Goal: Information Seeking & Learning: Learn about a topic

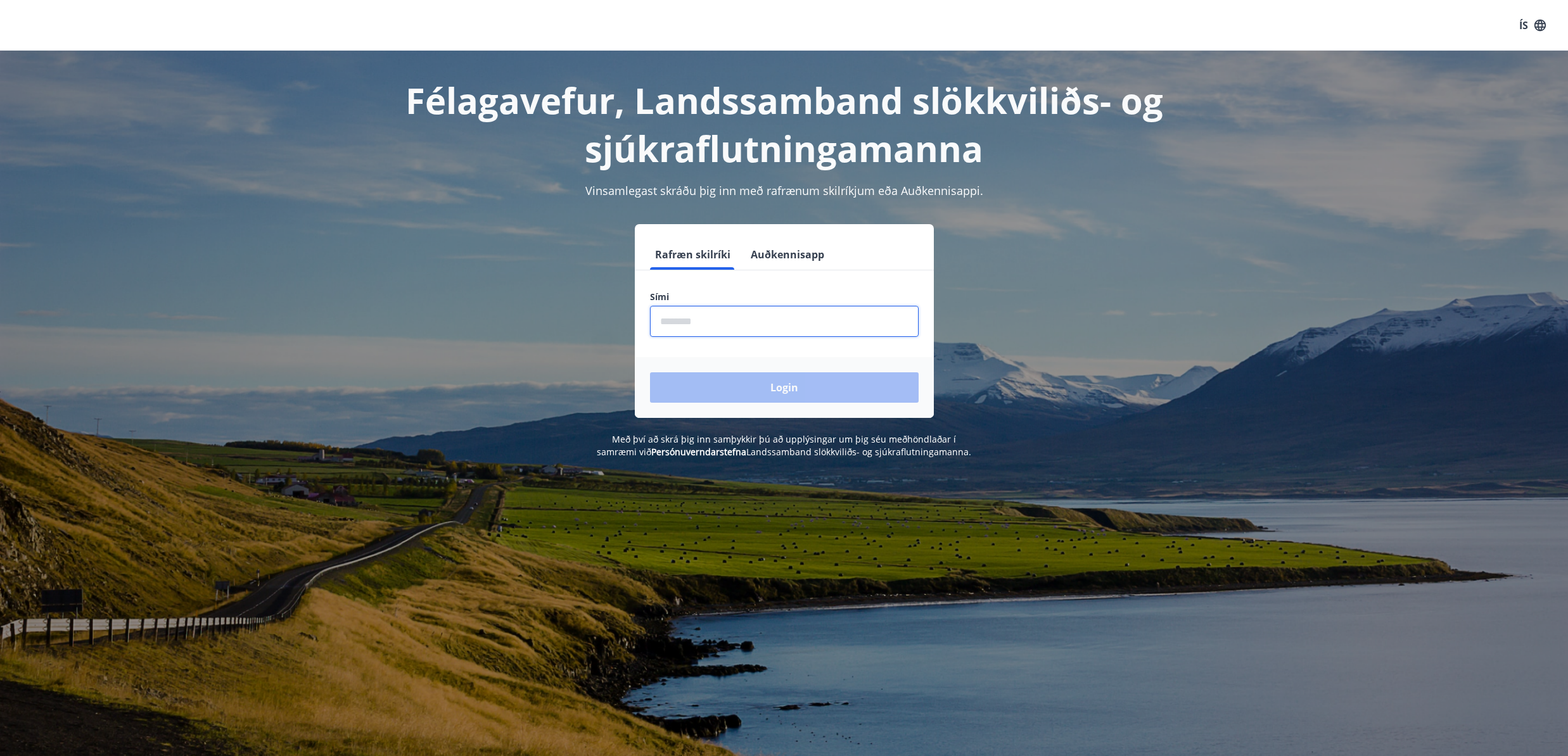
click at [752, 331] on input "phone" at bounding box center [784, 321] width 269 height 31
type input "********"
click at [753, 393] on button "Login" at bounding box center [784, 387] width 269 height 30
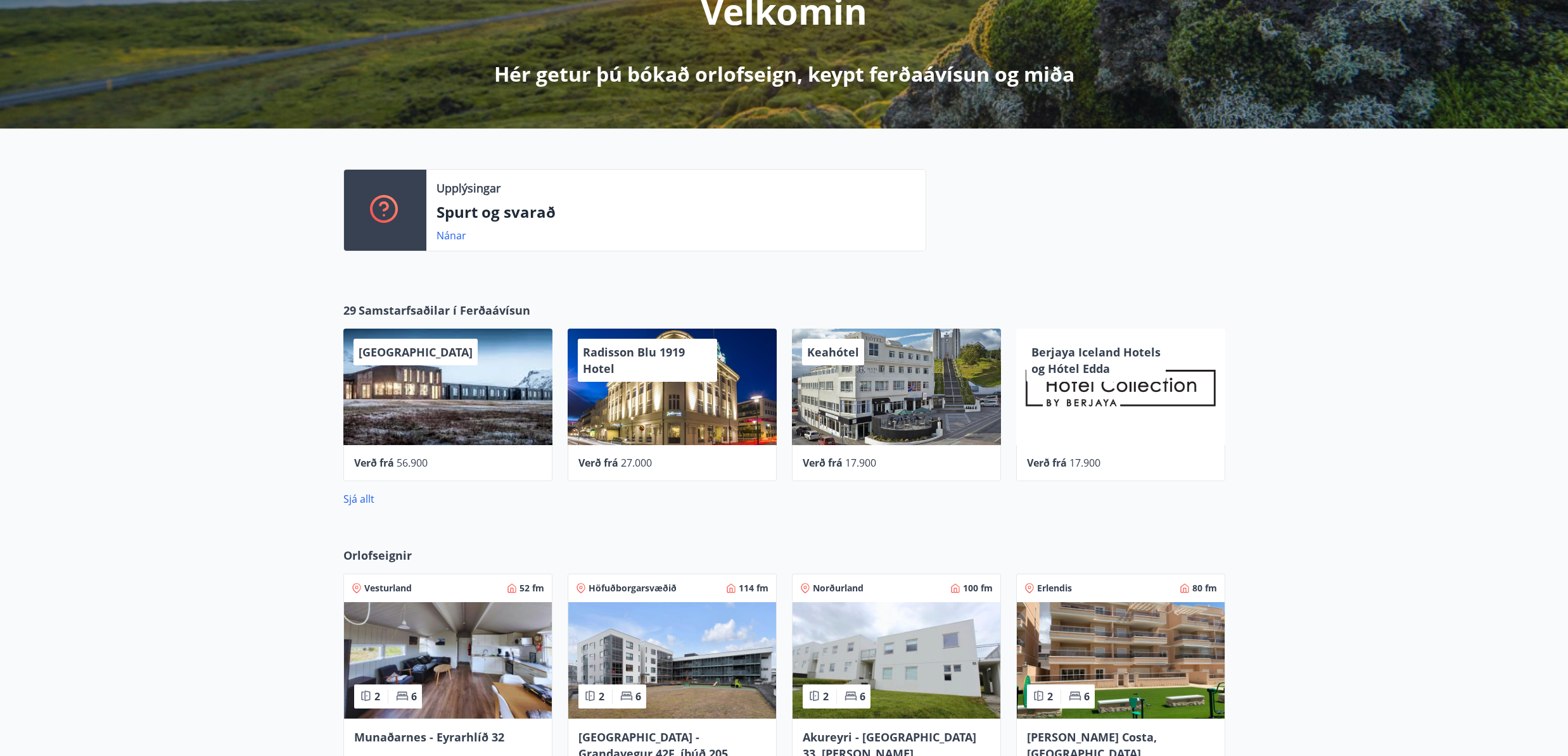
scroll to position [188, 0]
click at [354, 503] on link "Sjá allt" at bounding box center [358, 498] width 31 height 14
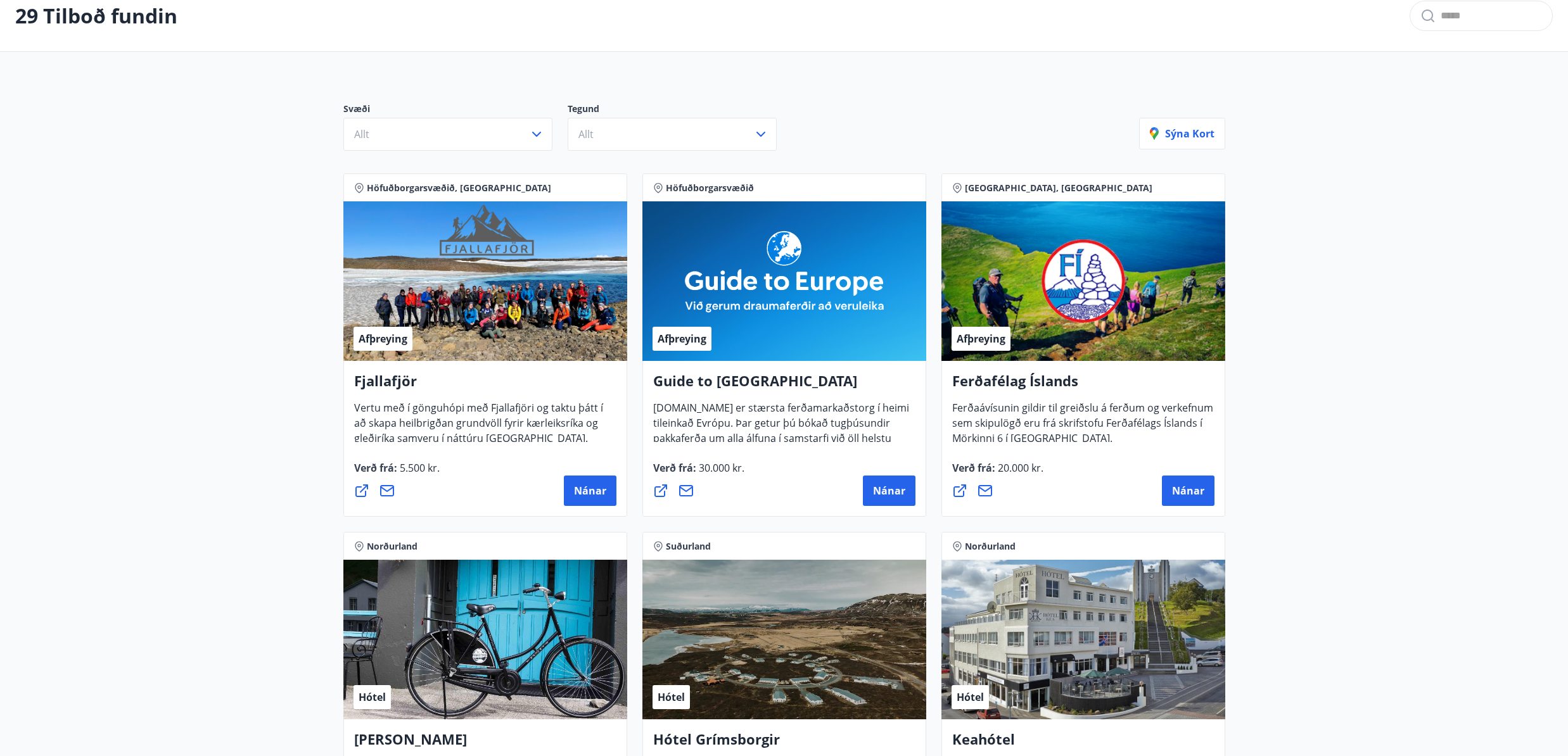
scroll to position [69, 0]
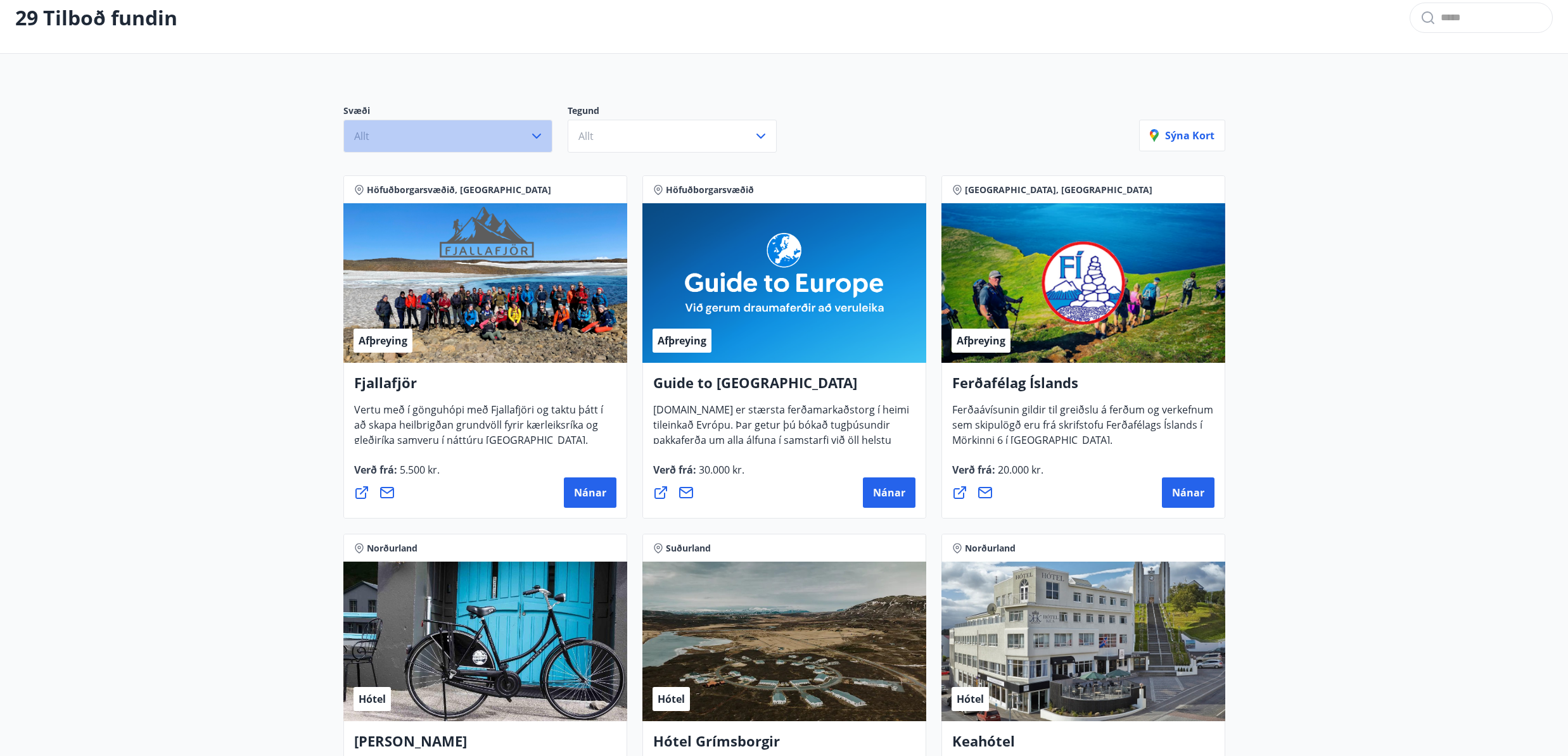
click at [466, 141] on button "Allt" at bounding box center [448, 136] width 209 height 33
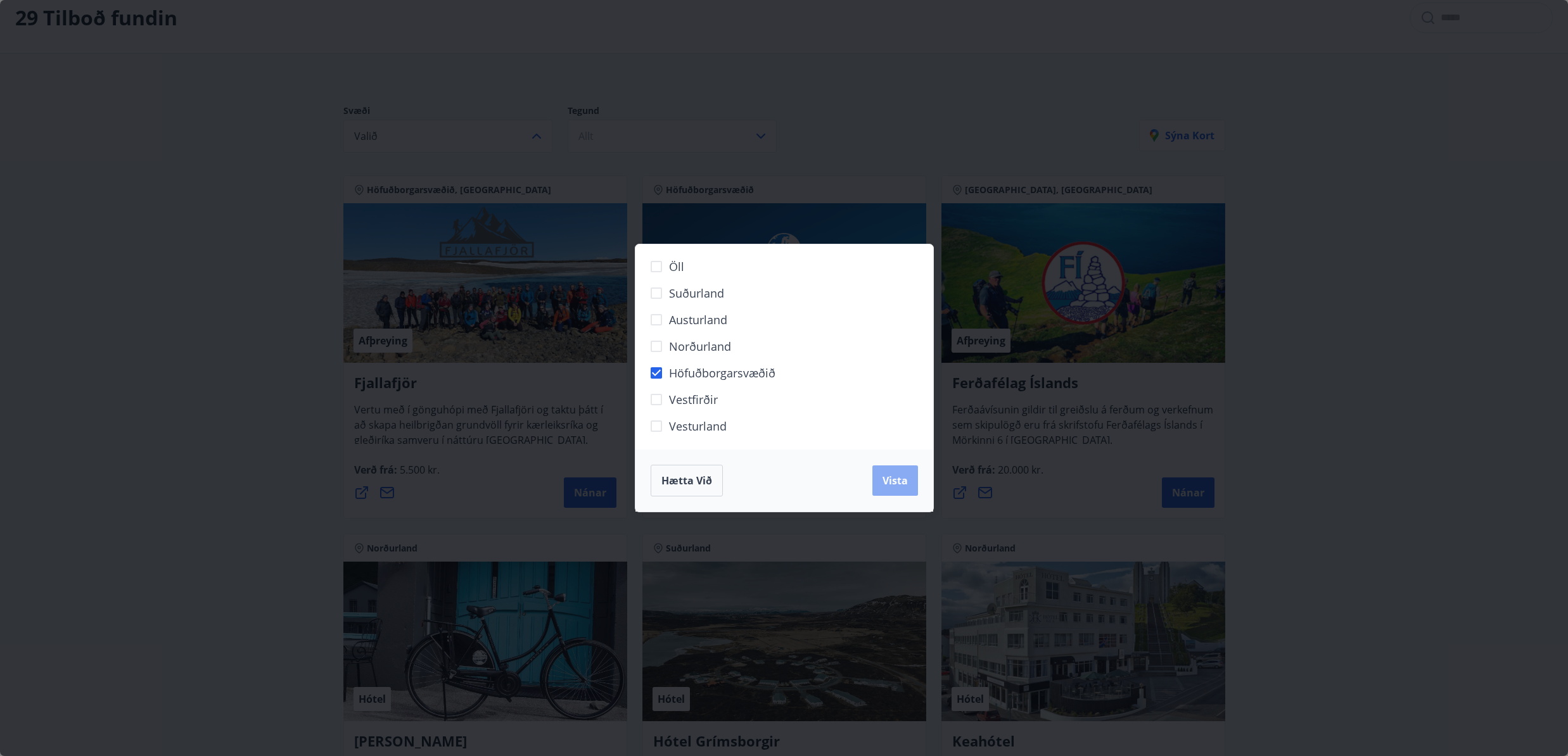
click at [904, 483] on span "Vista" at bounding box center [895, 480] width 25 height 14
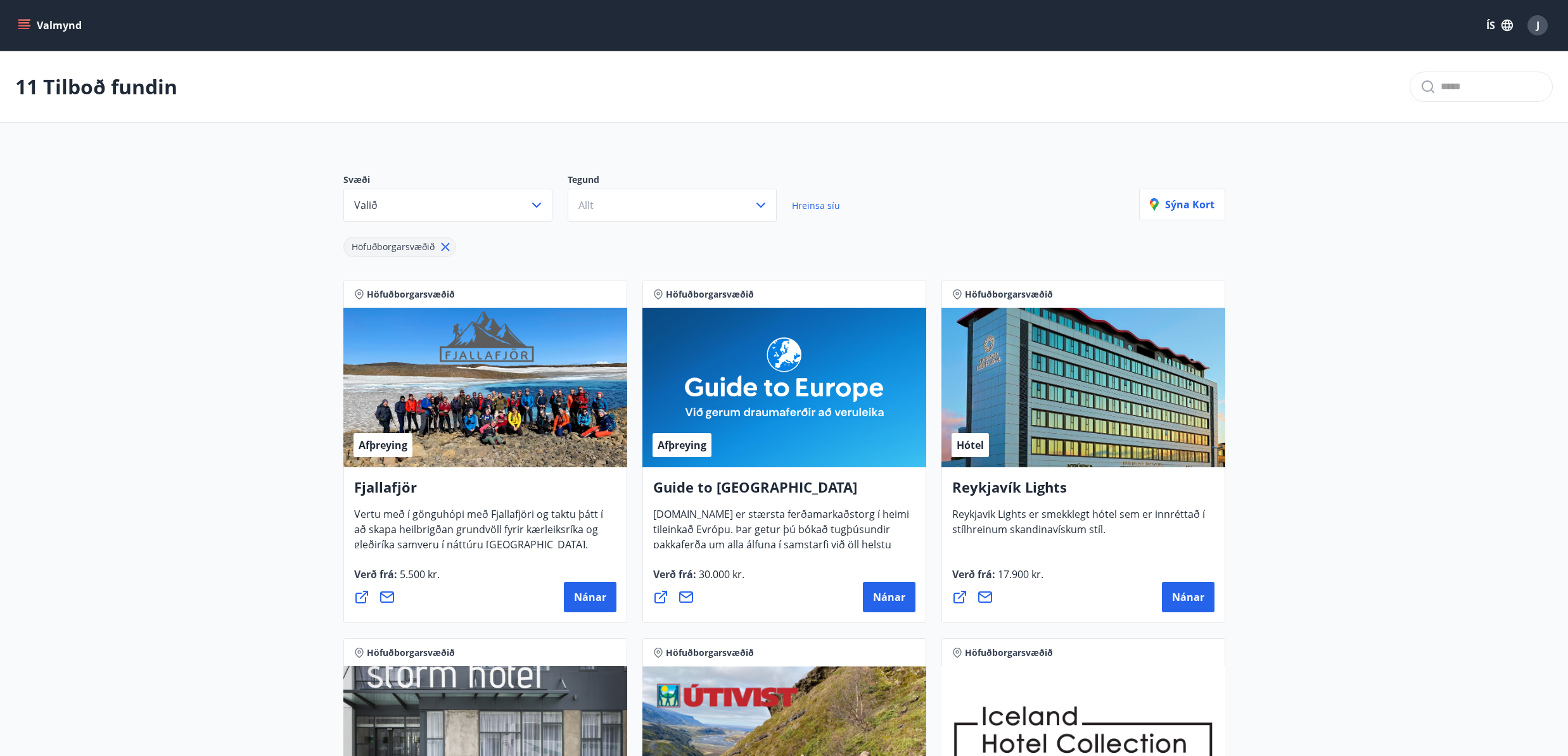
click at [443, 246] on icon at bounding box center [445, 247] width 8 height 8
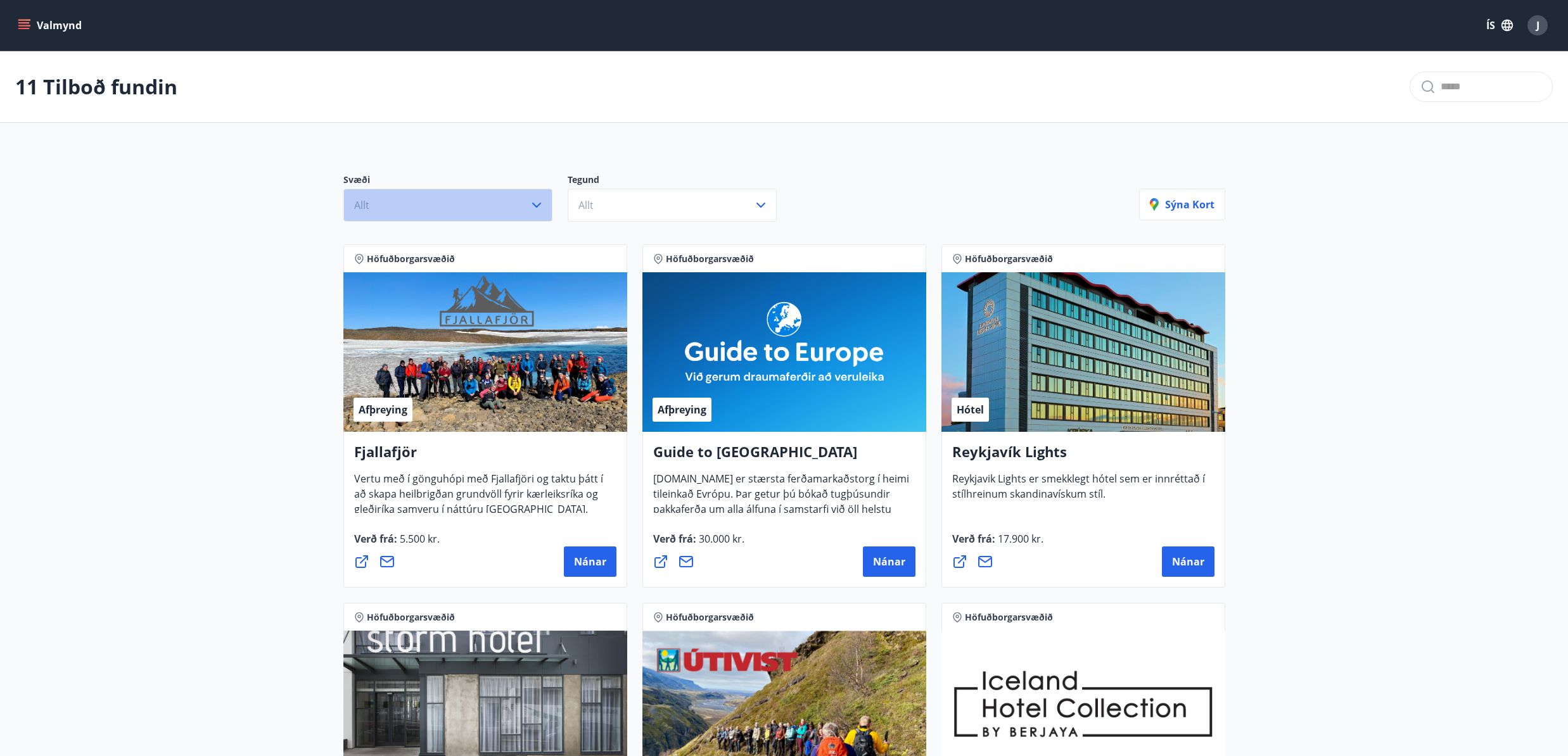
click at [431, 215] on button "Allt" at bounding box center [448, 205] width 209 height 33
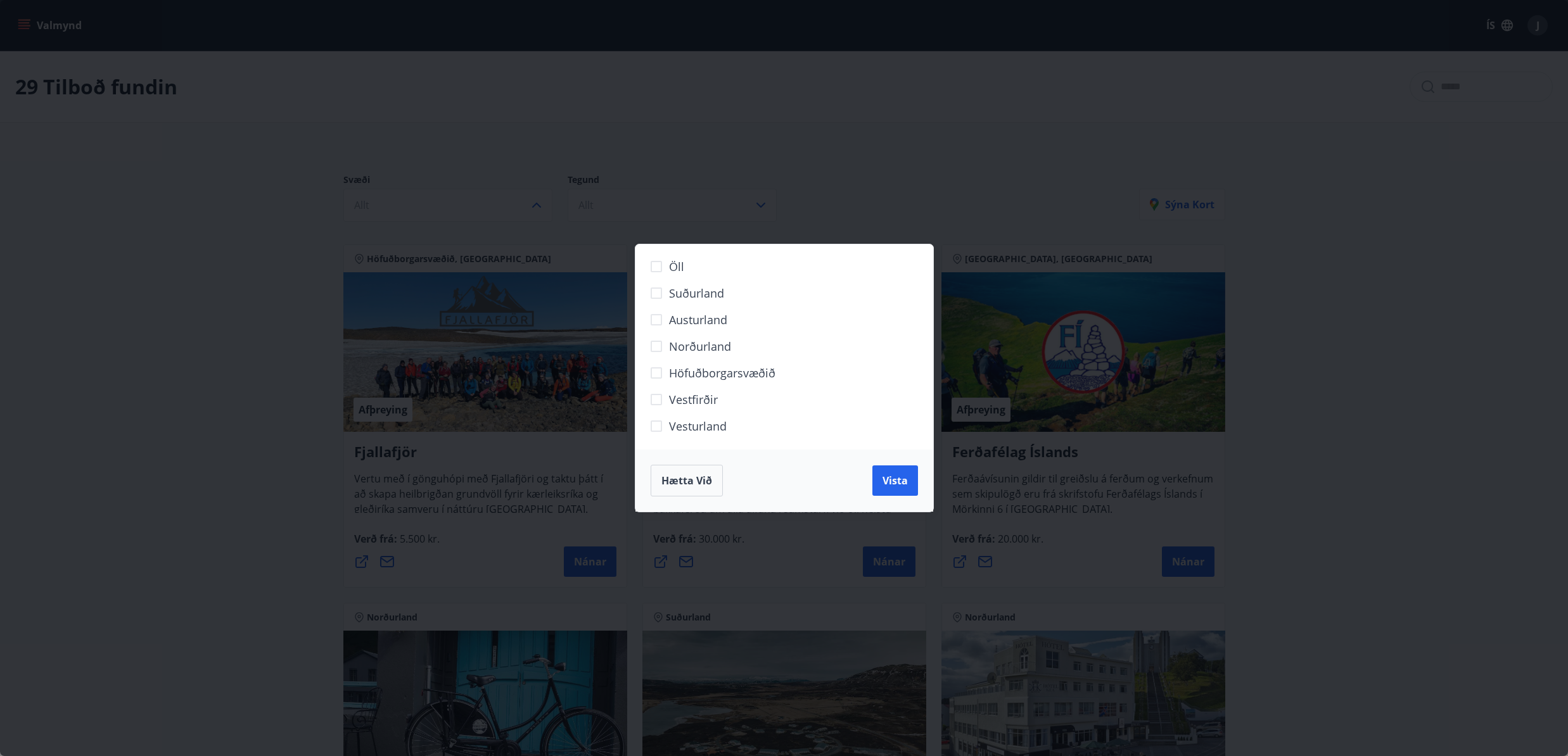
click at [691, 296] on span "Suðurland" at bounding box center [696, 293] width 55 height 16
click at [895, 485] on span "Vista" at bounding box center [895, 480] width 25 height 14
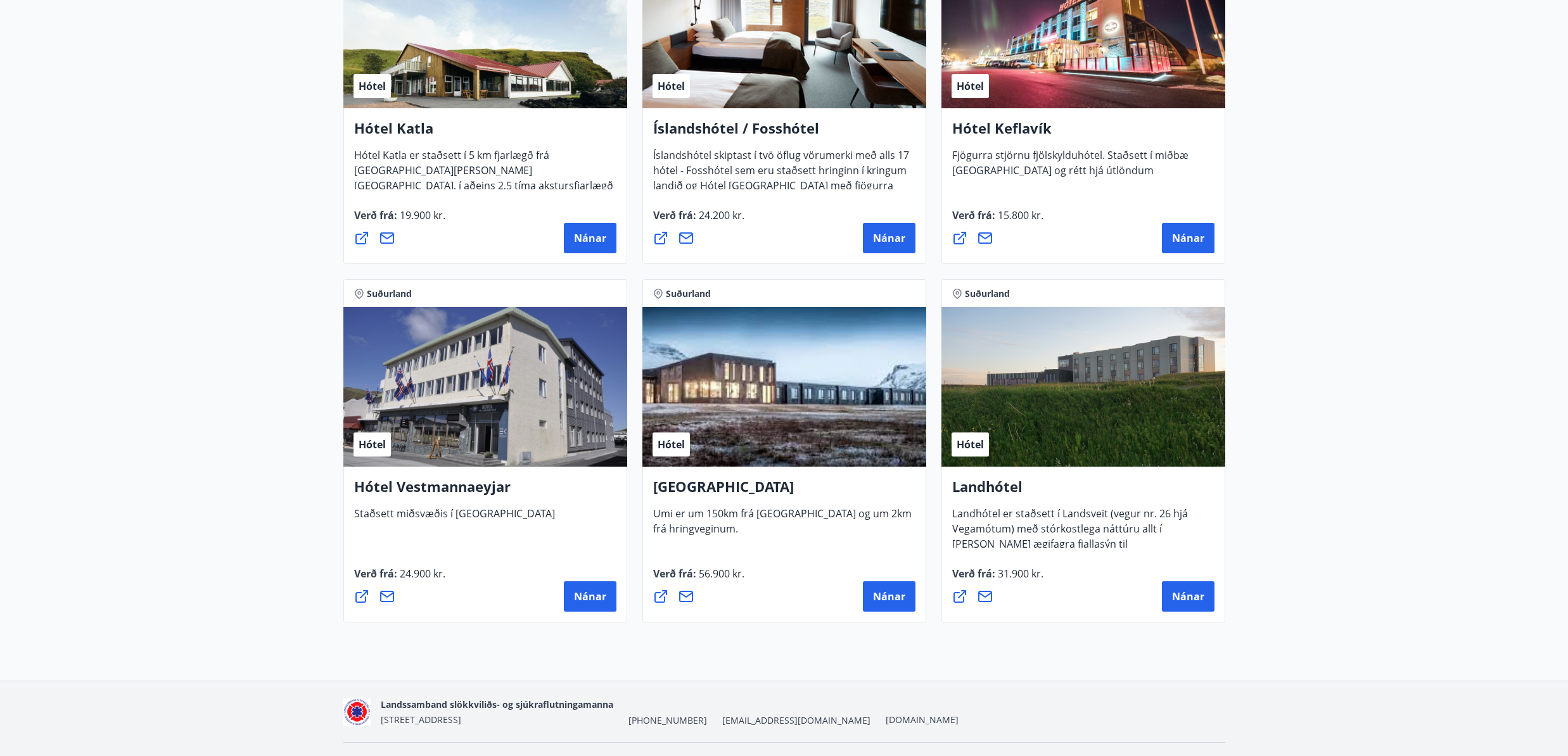
scroll to position [724, 0]
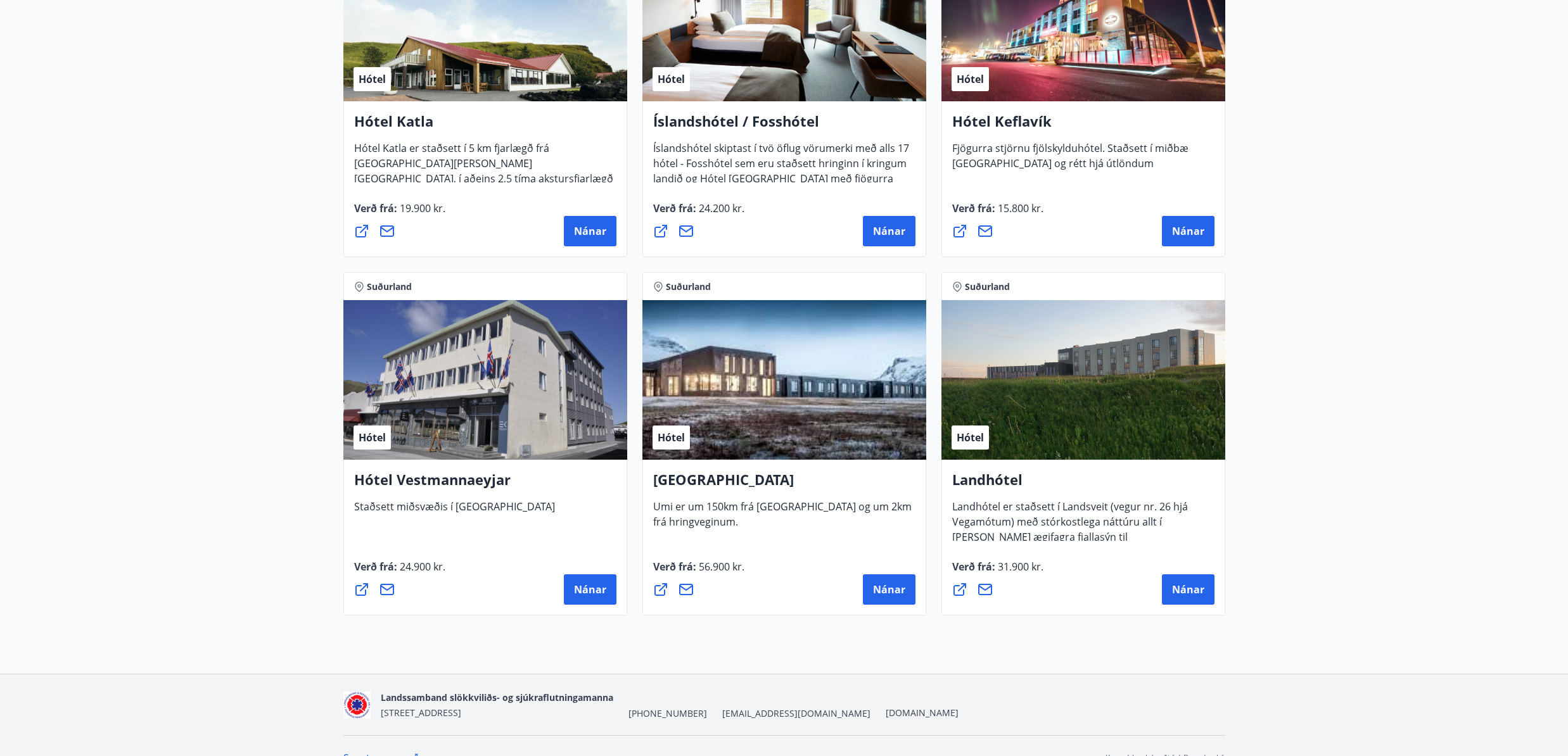
click at [673, 432] on span "Hótel" at bounding box center [671, 437] width 27 height 14
click at [731, 402] on div "Hótel" at bounding box center [784, 379] width 284 height 160
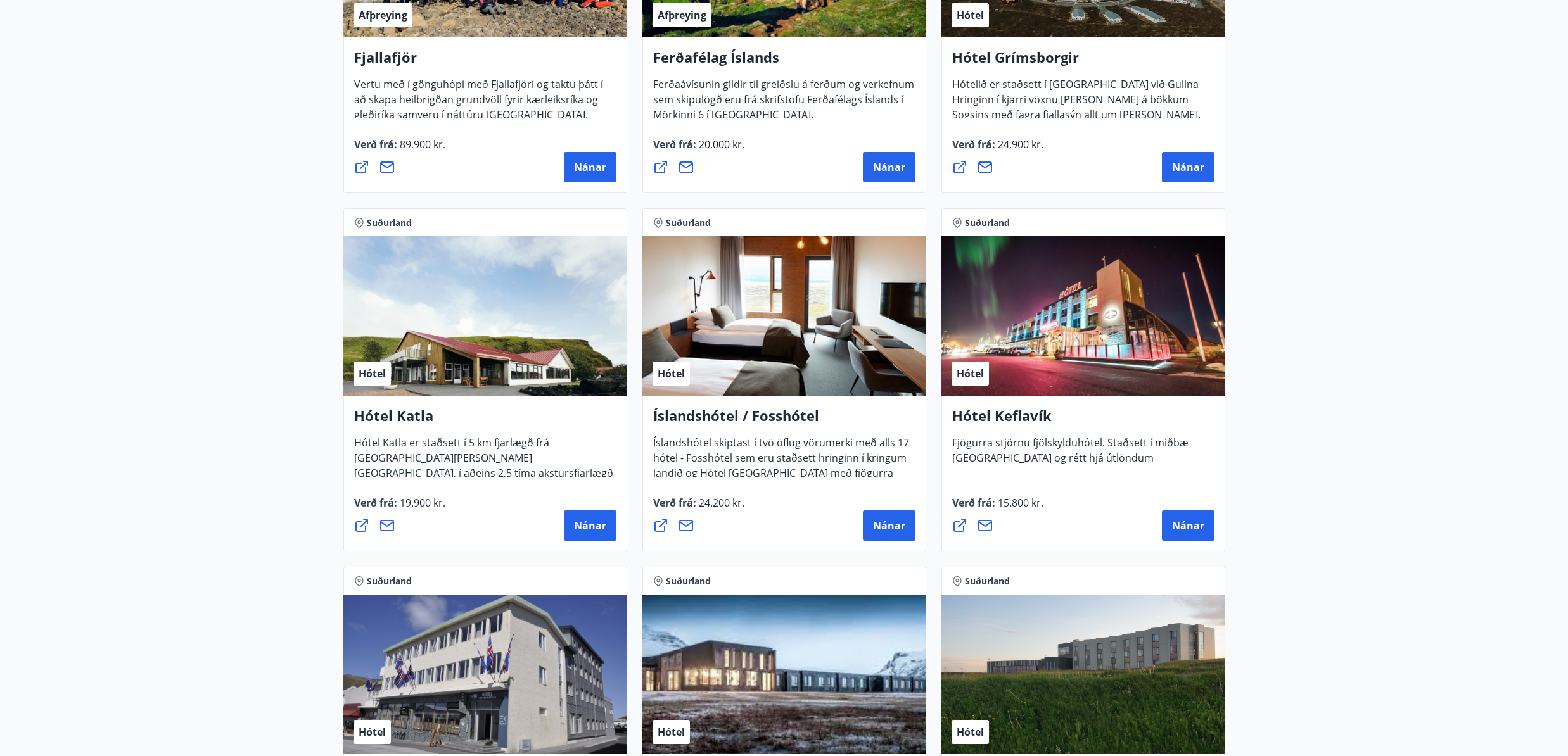
scroll to position [0, 0]
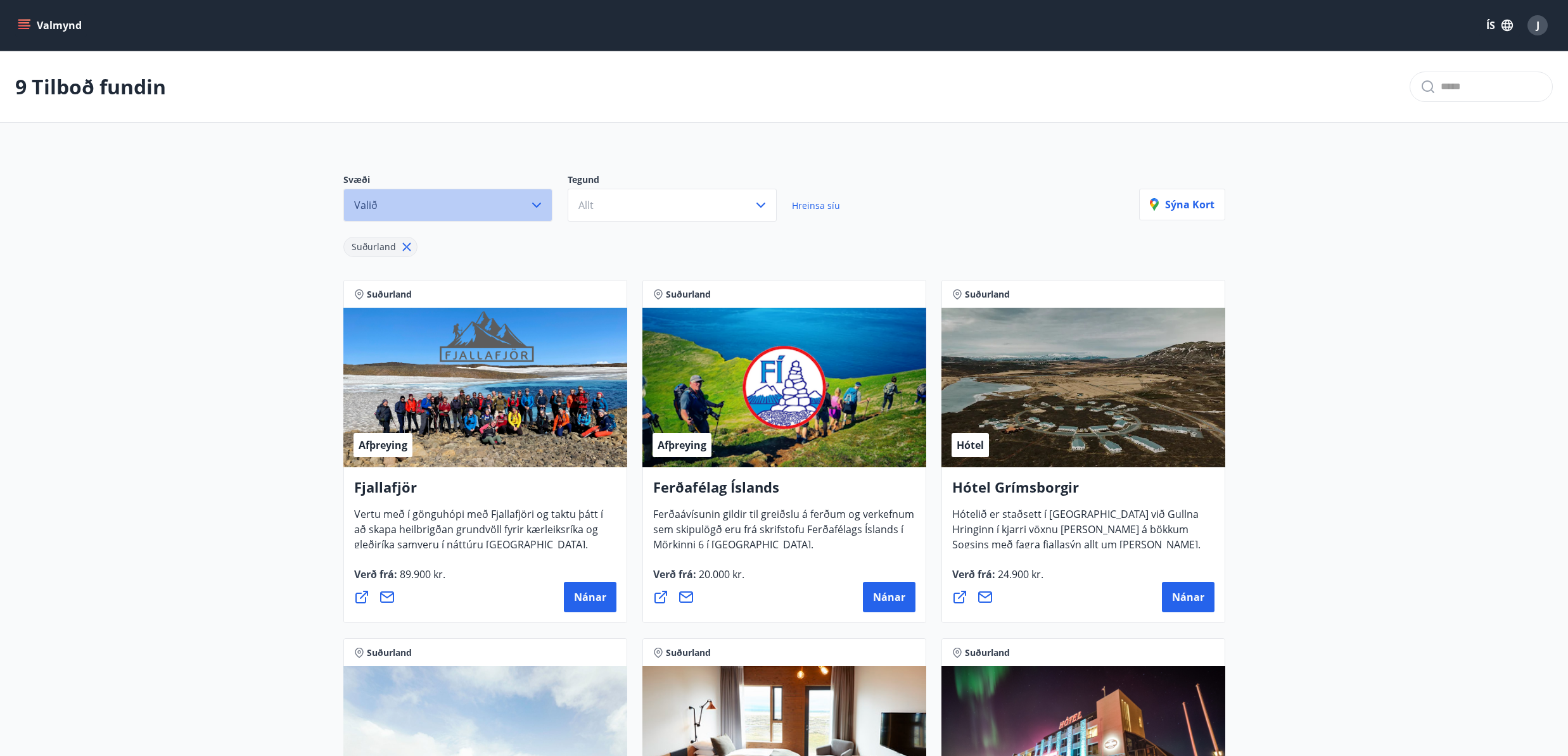
click at [416, 212] on button "Valið" at bounding box center [448, 205] width 209 height 33
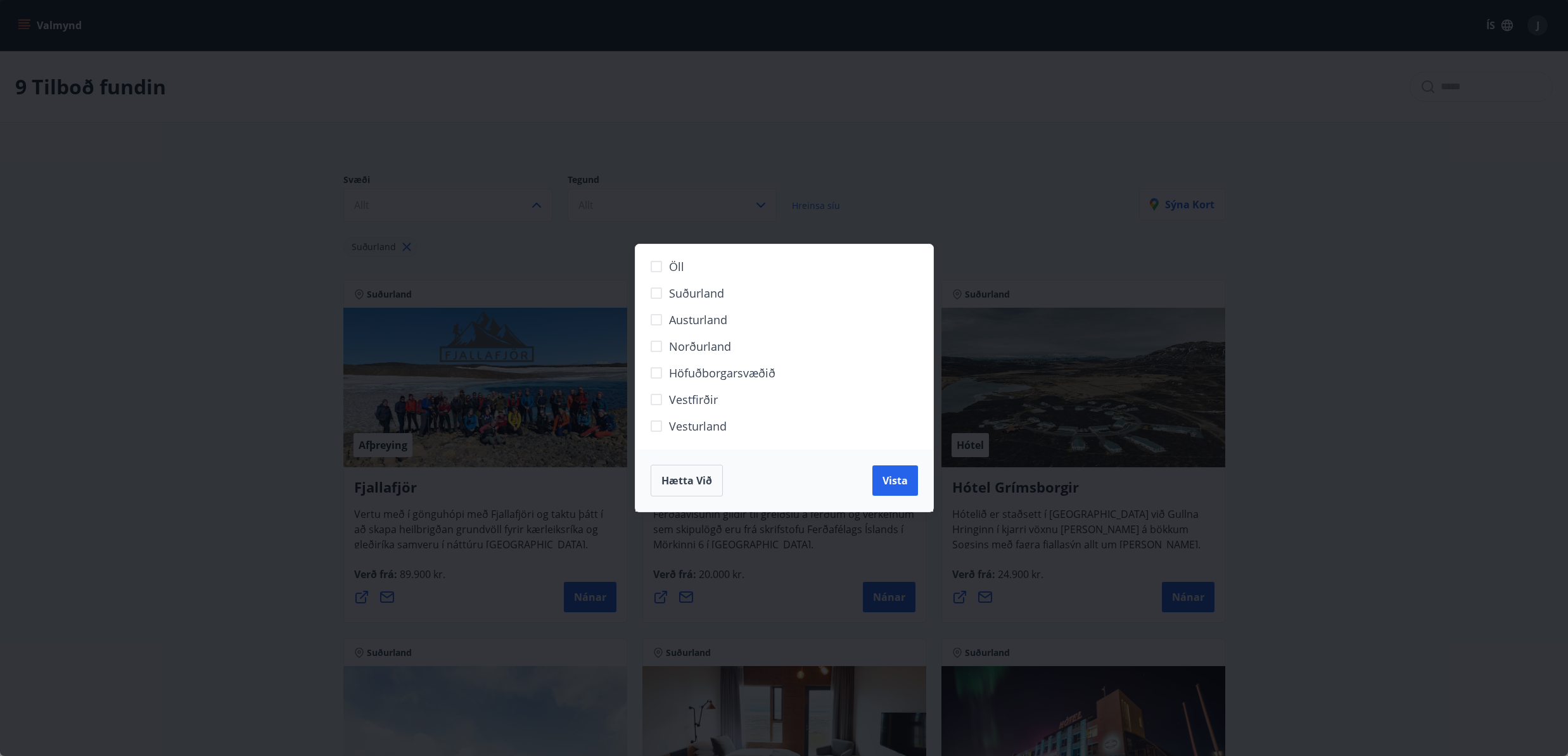
click at [656, 256] on div "Öll Suðurland [GEOGRAPHIC_DATA] Norðurland Höfuðborgarsvæðið [GEOGRAPHIC_DATA] …" at bounding box center [784, 346] width 299 height 205
click at [891, 480] on span "Vista" at bounding box center [895, 480] width 25 height 14
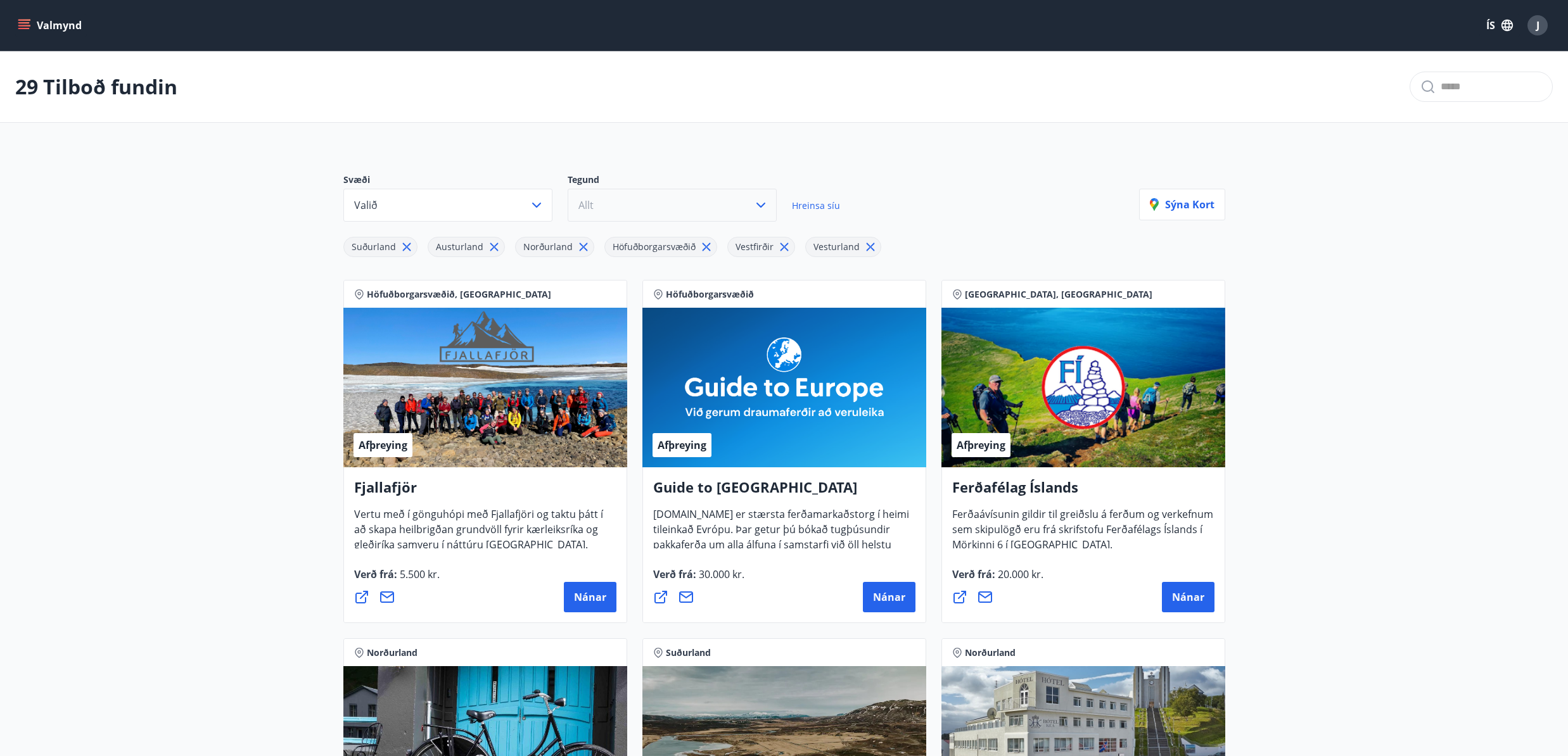
click at [598, 206] on button "Allt" at bounding box center [673, 205] width 209 height 33
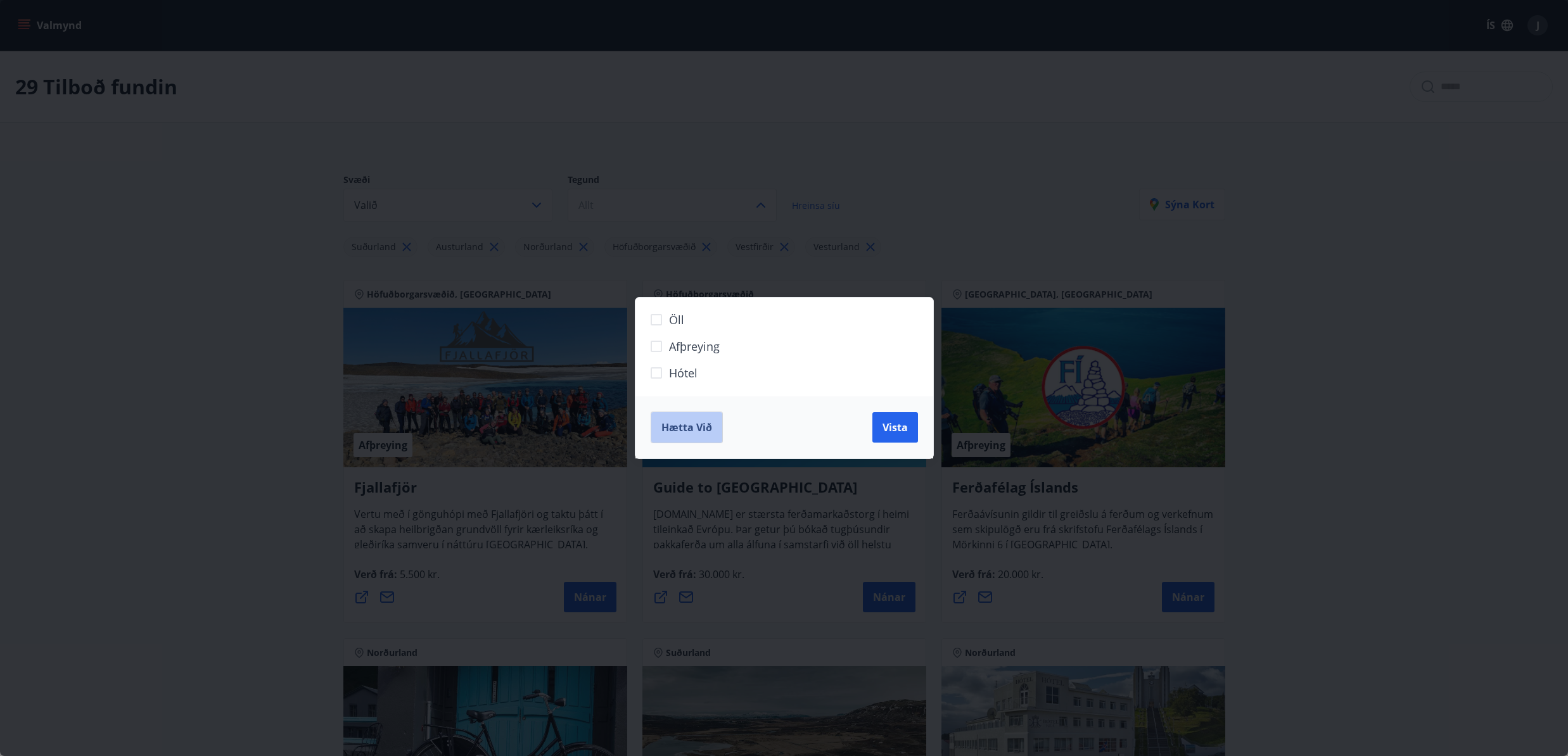
drag, startPoint x: 701, startPoint y: 437, endPoint x: 700, endPoint y: 367, distance: 70.0
click at [701, 436] on button "Hætta við" at bounding box center [686, 427] width 72 height 32
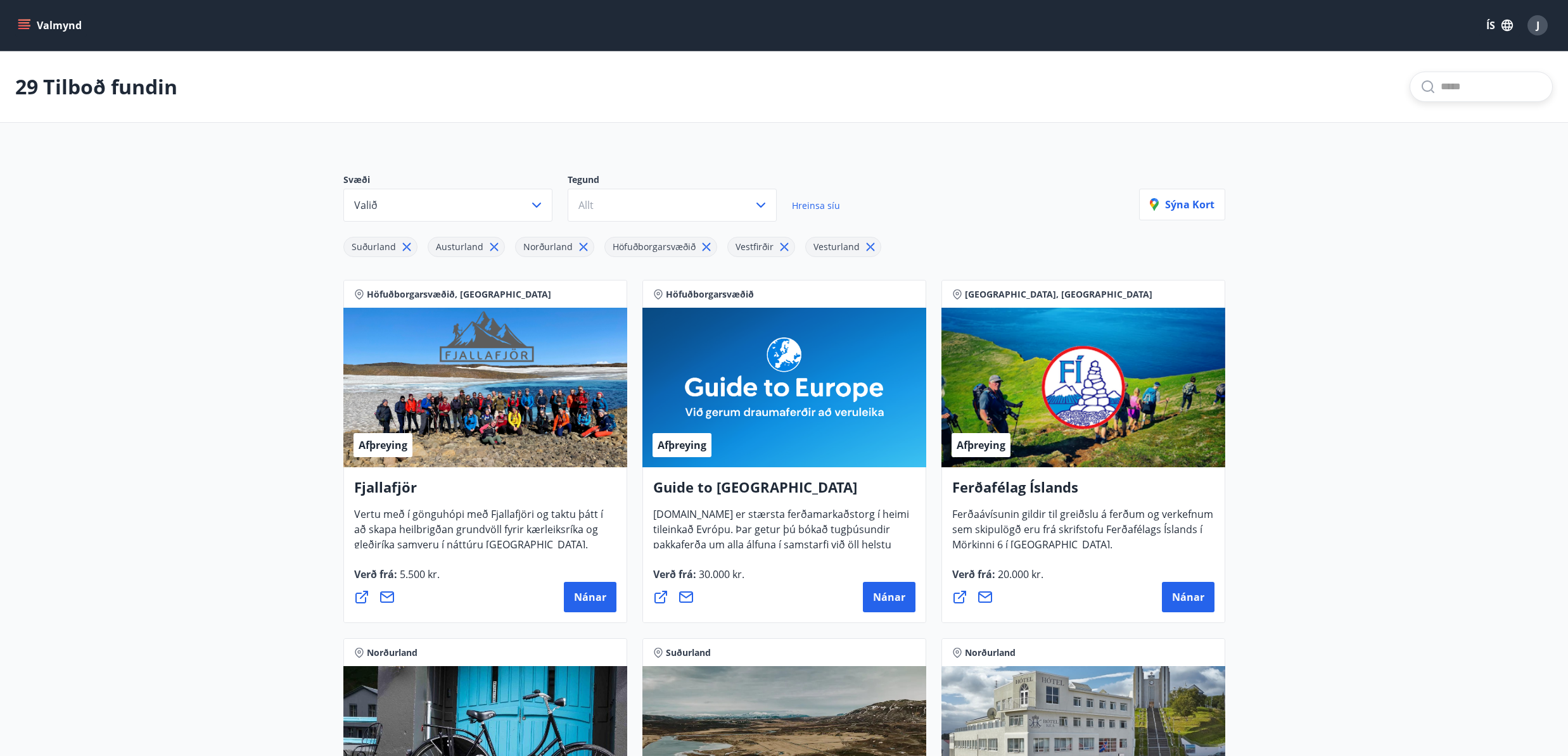
click at [1469, 92] on input "text" at bounding box center [1491, 87] width 102 height 20
type input "******"
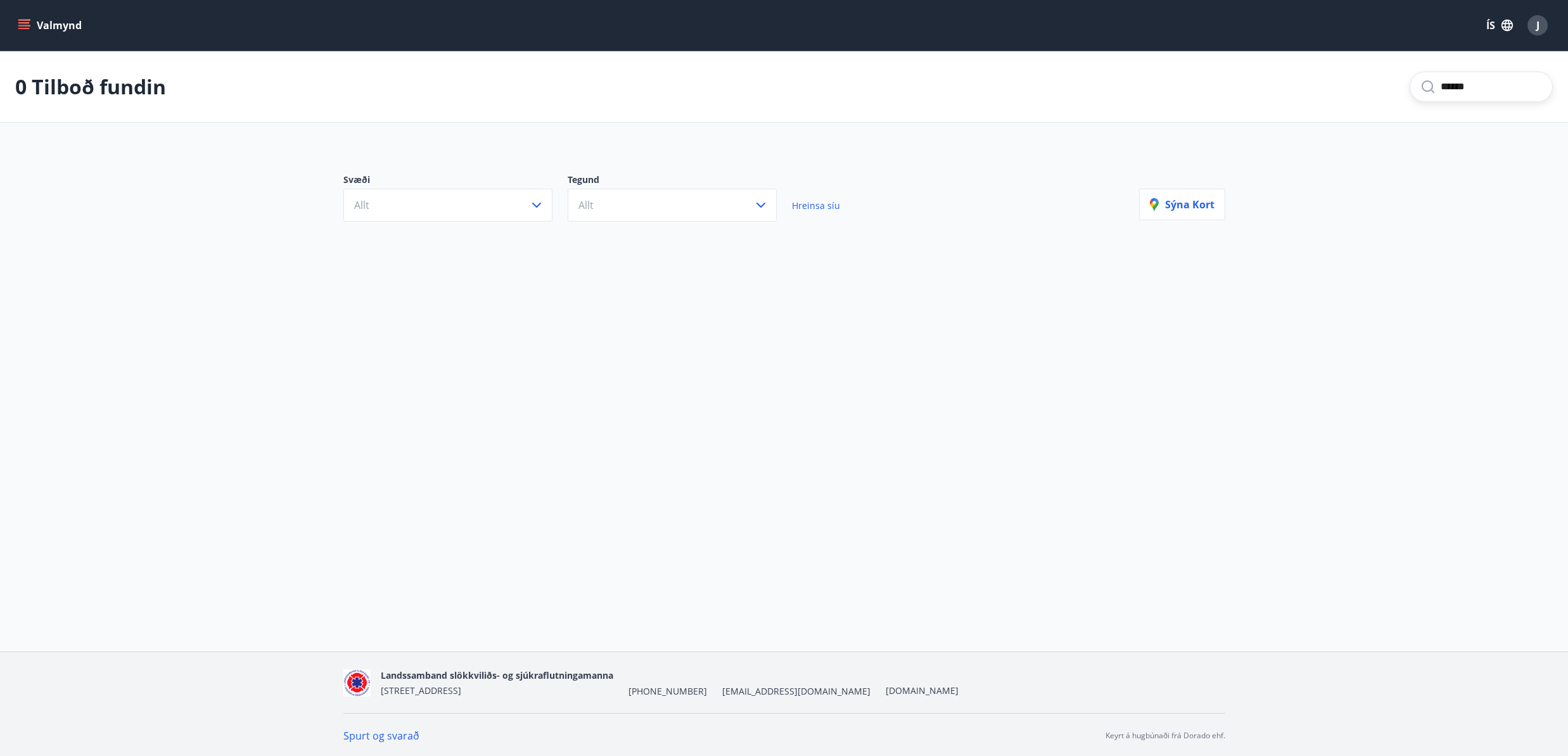
drag, startPoint x: 1471, startPoint y: 88, endPoint x: 1408, endPoint y: 89, distance: 63.0
click at [1410, 89] on div "******" at bounding box center [1481, 87] width 143 height 30
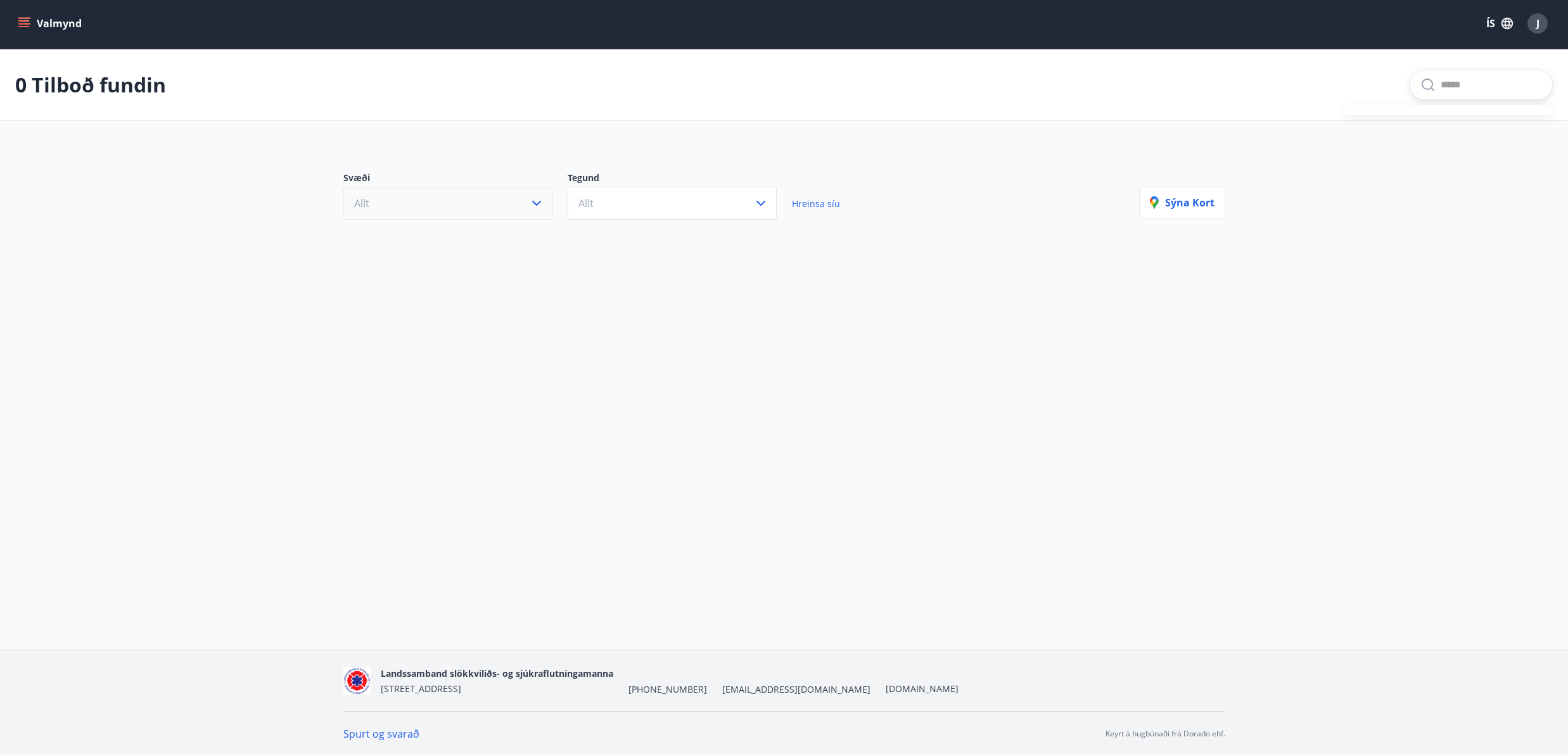
scroll to position [1, 0]
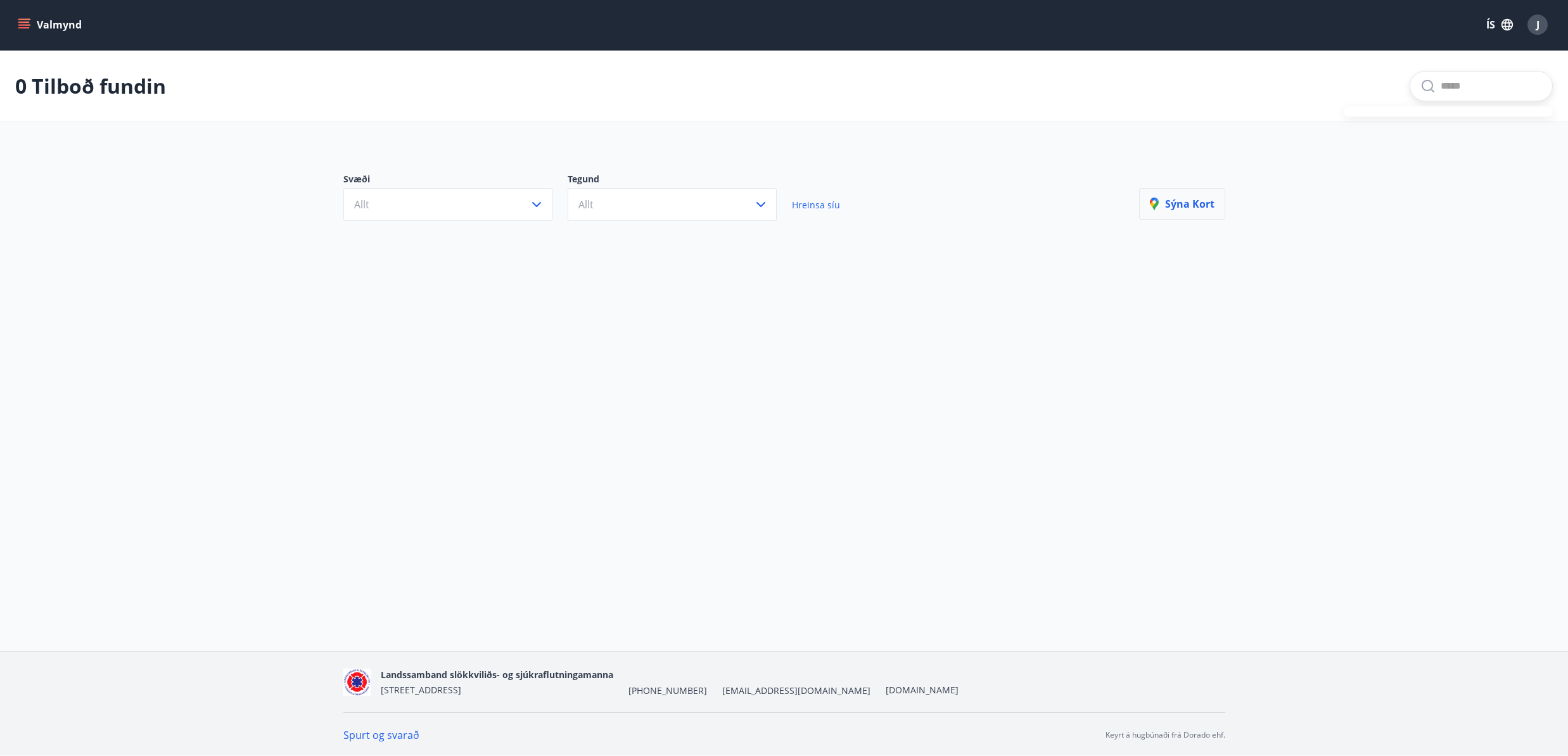
click at [1208, 211] on button "Sýna kort" at bounding box center [1182, 204] width 86 height 32
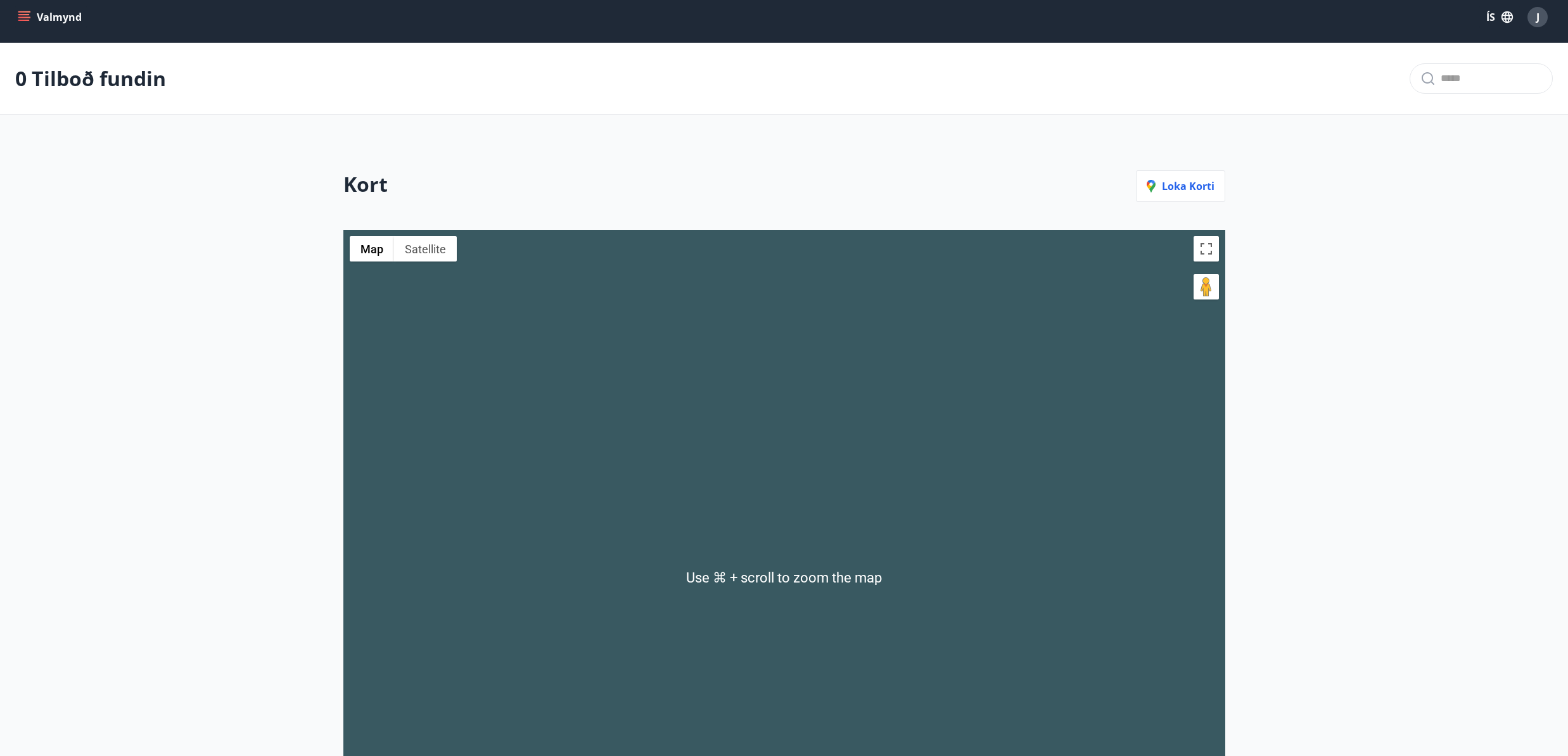
scroll to position [0, 0]
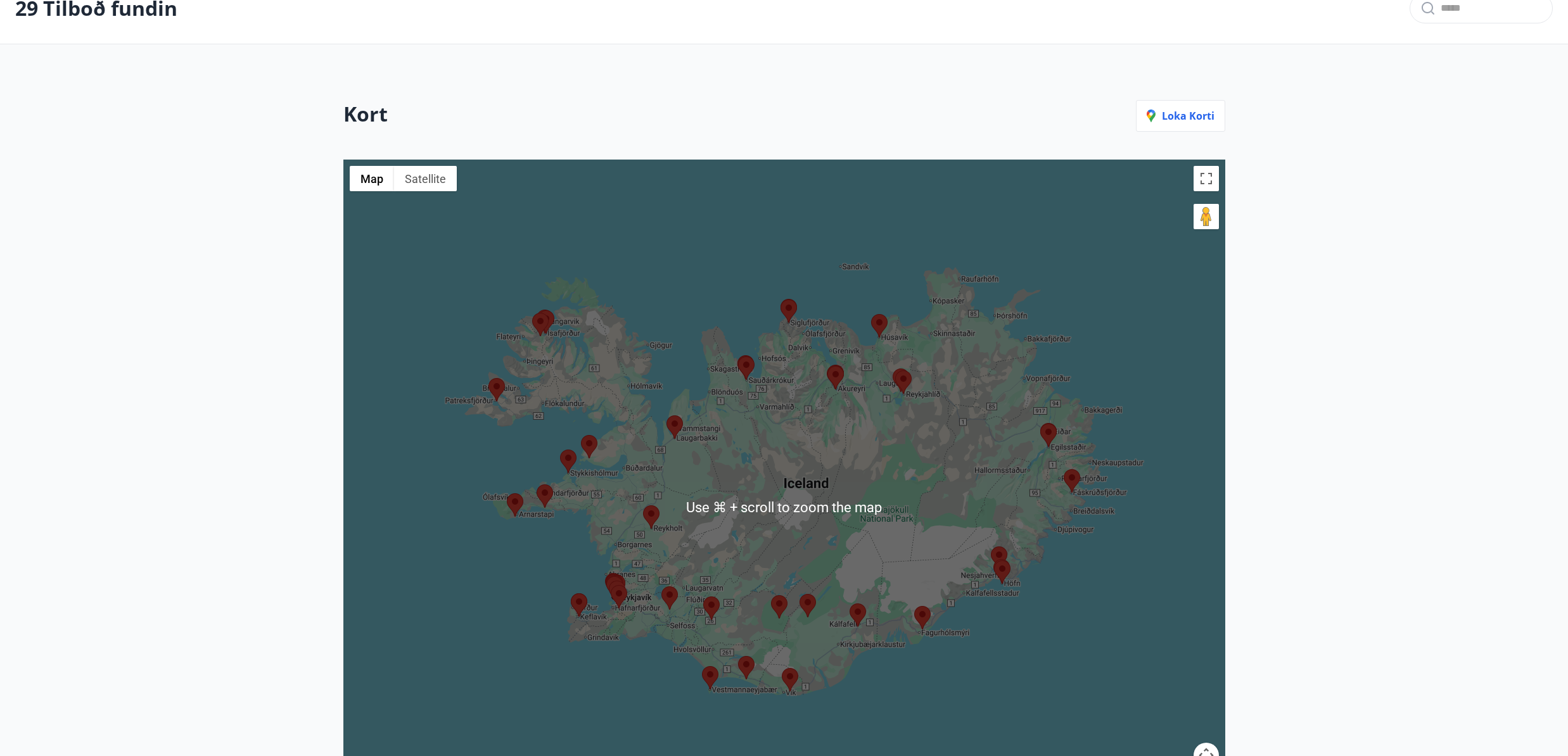
scroll to position [78, 0]
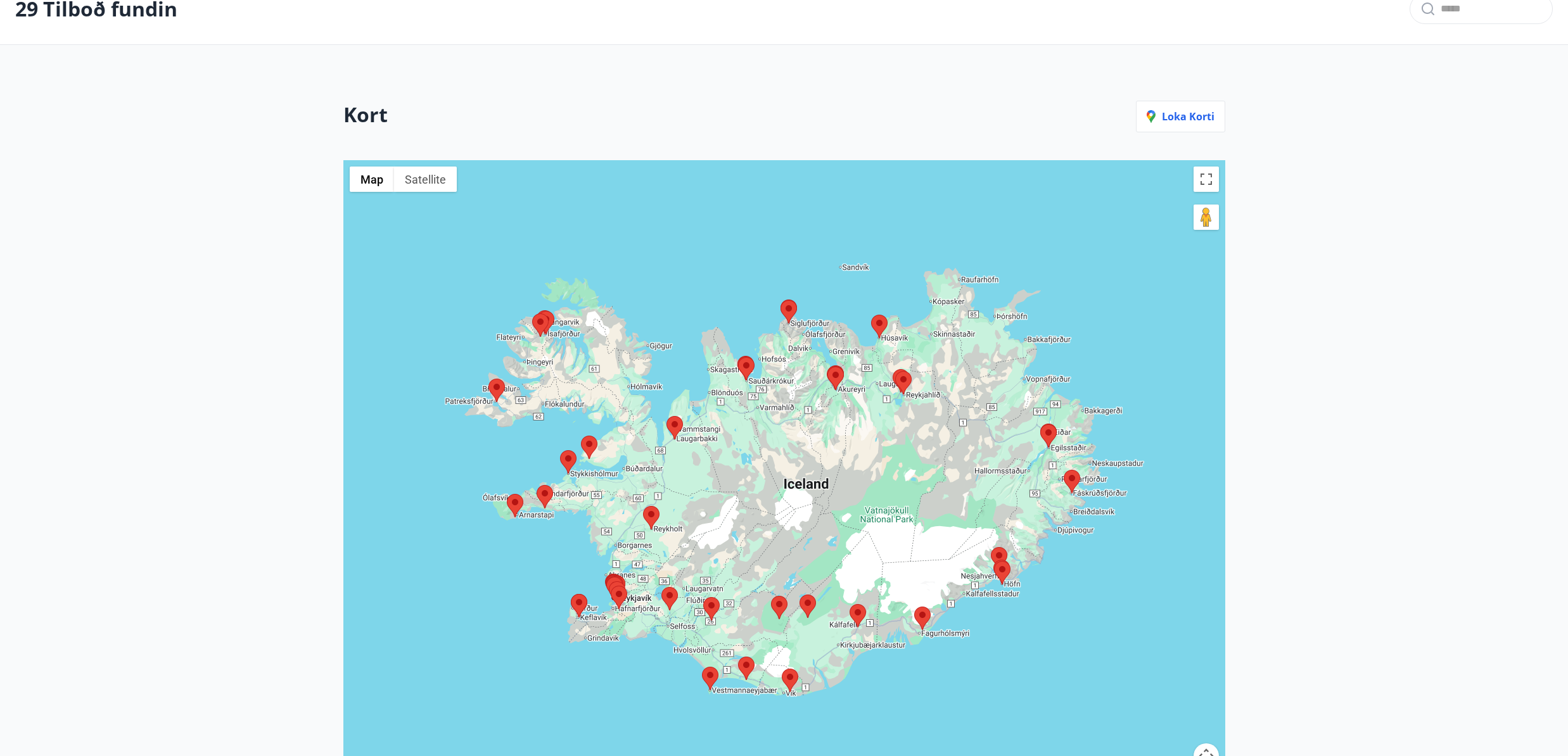
click at [571, 594] on area at bounding box center [571, 594] width 0 height 0
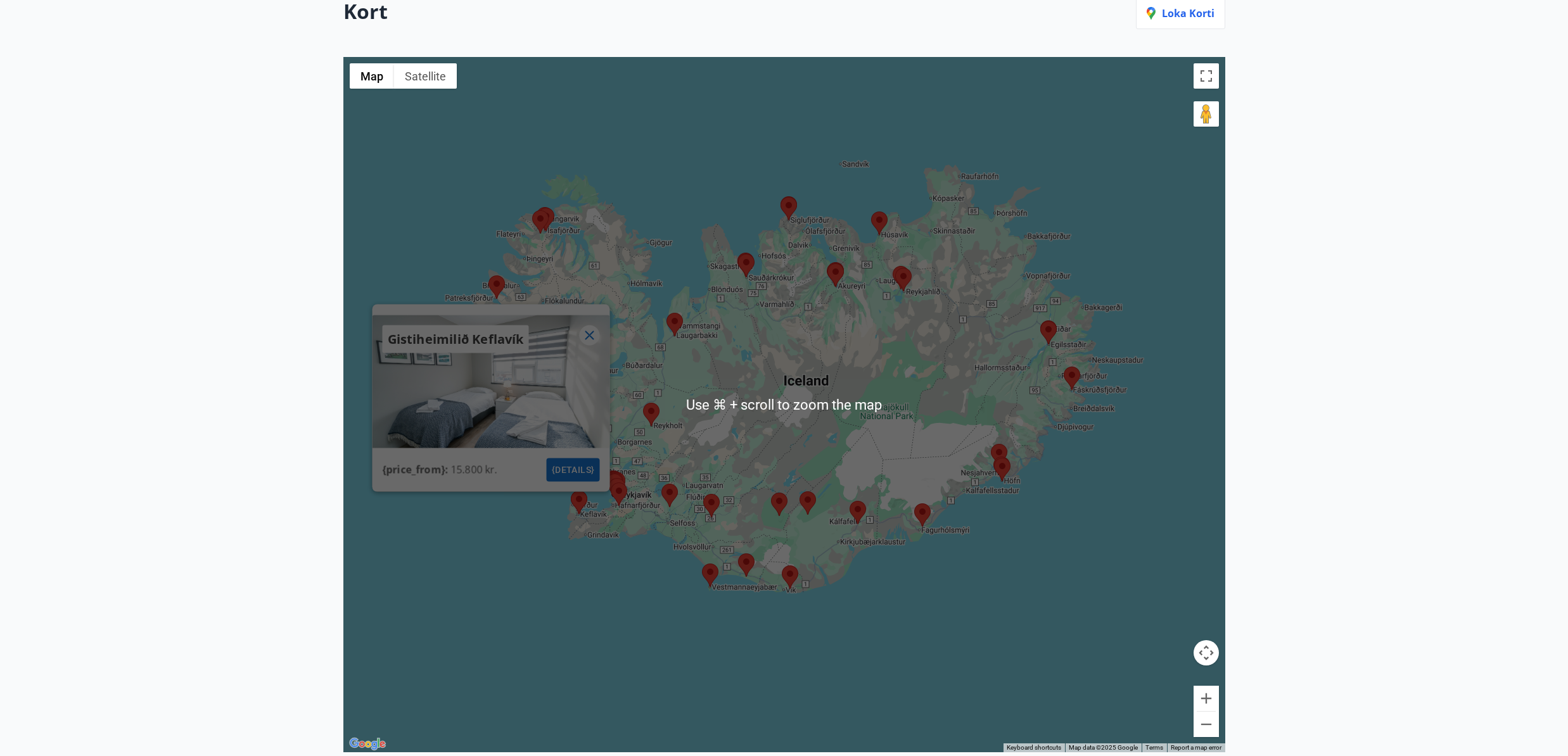
scroll to position [184, 0]
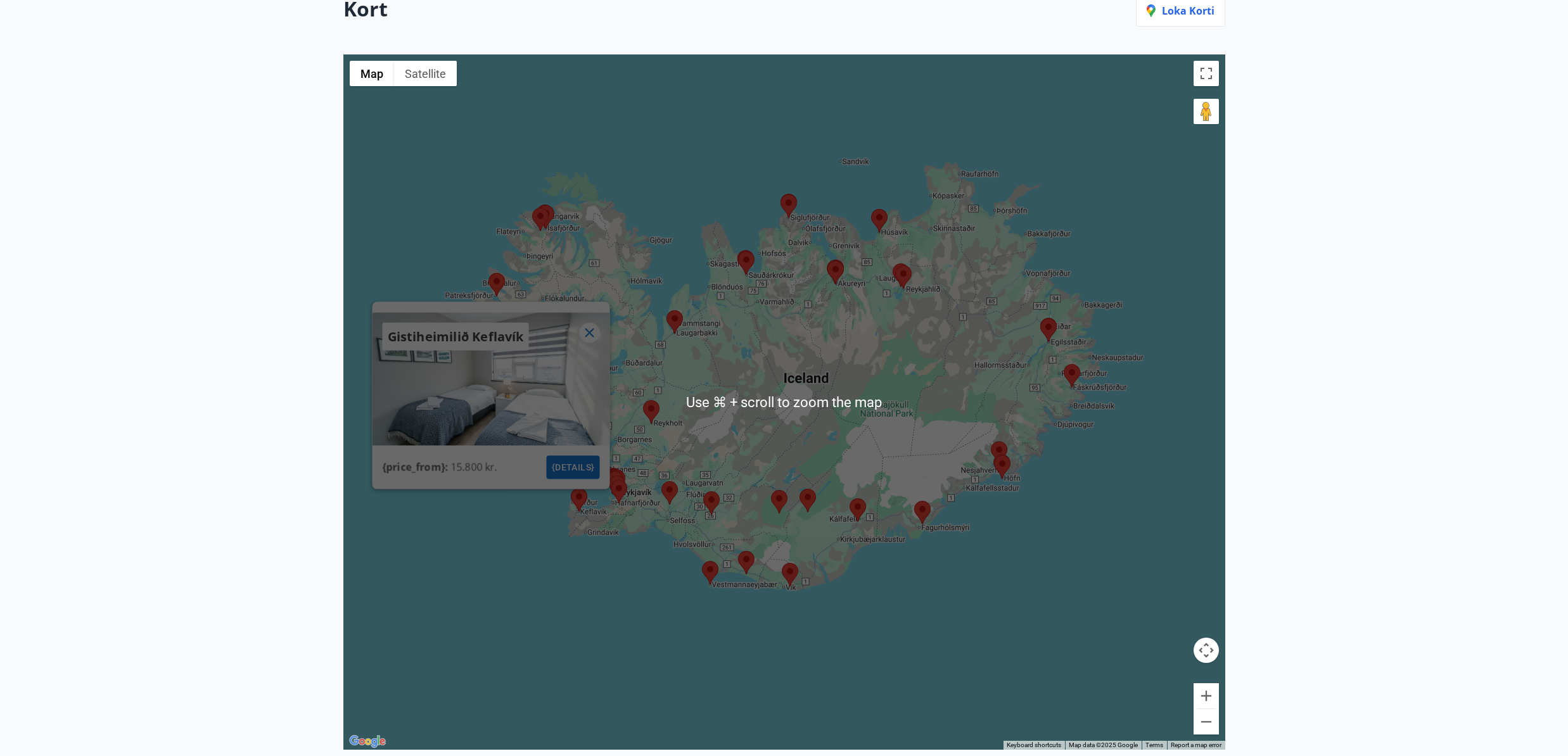
click at [611, 480] on area at bounding box center [611, 480] width 0 height 0
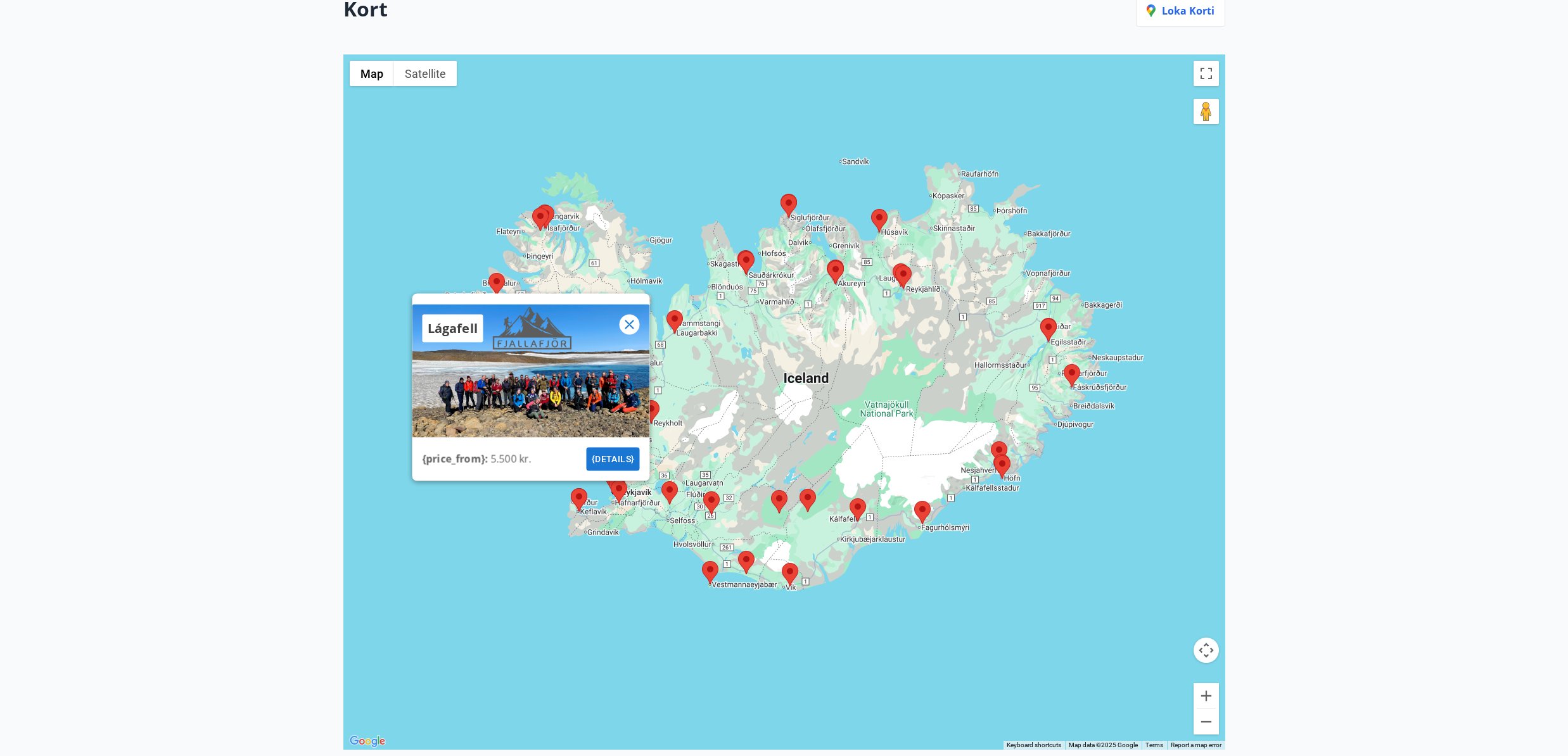
click at [628, 324] on icon at bounding box center [629, 325] width 9 height 9
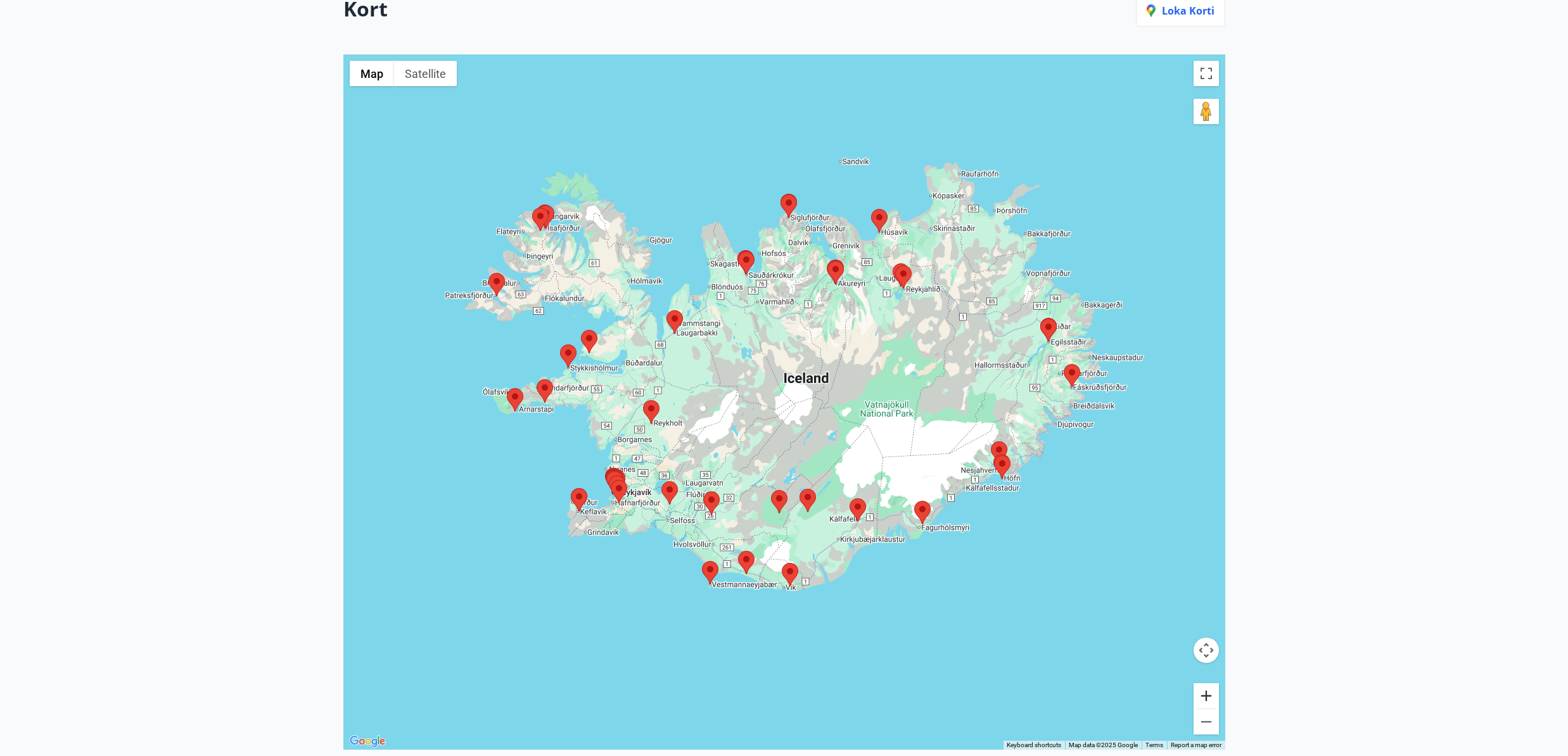
click at [1210, 694] on button "Zoom in" at bounding box center [1206, 695] width 25 height 25
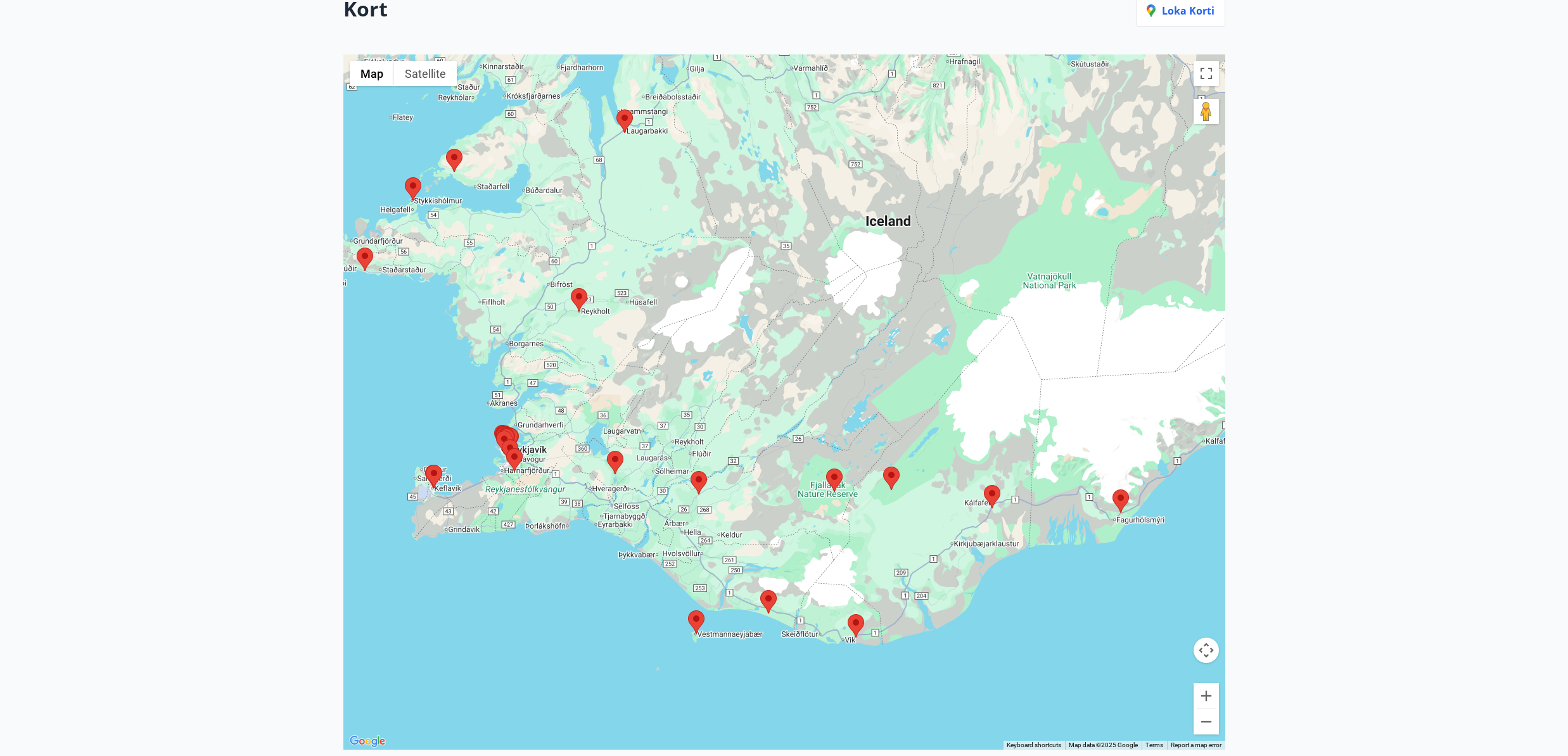
drag, startPoint x: 779, startPoint y: 569, endPoint x: 840, endPoint y: 432, distance: 150.0
click at [840, 432] on div at bounding box center [784, 402] width 882 height 695
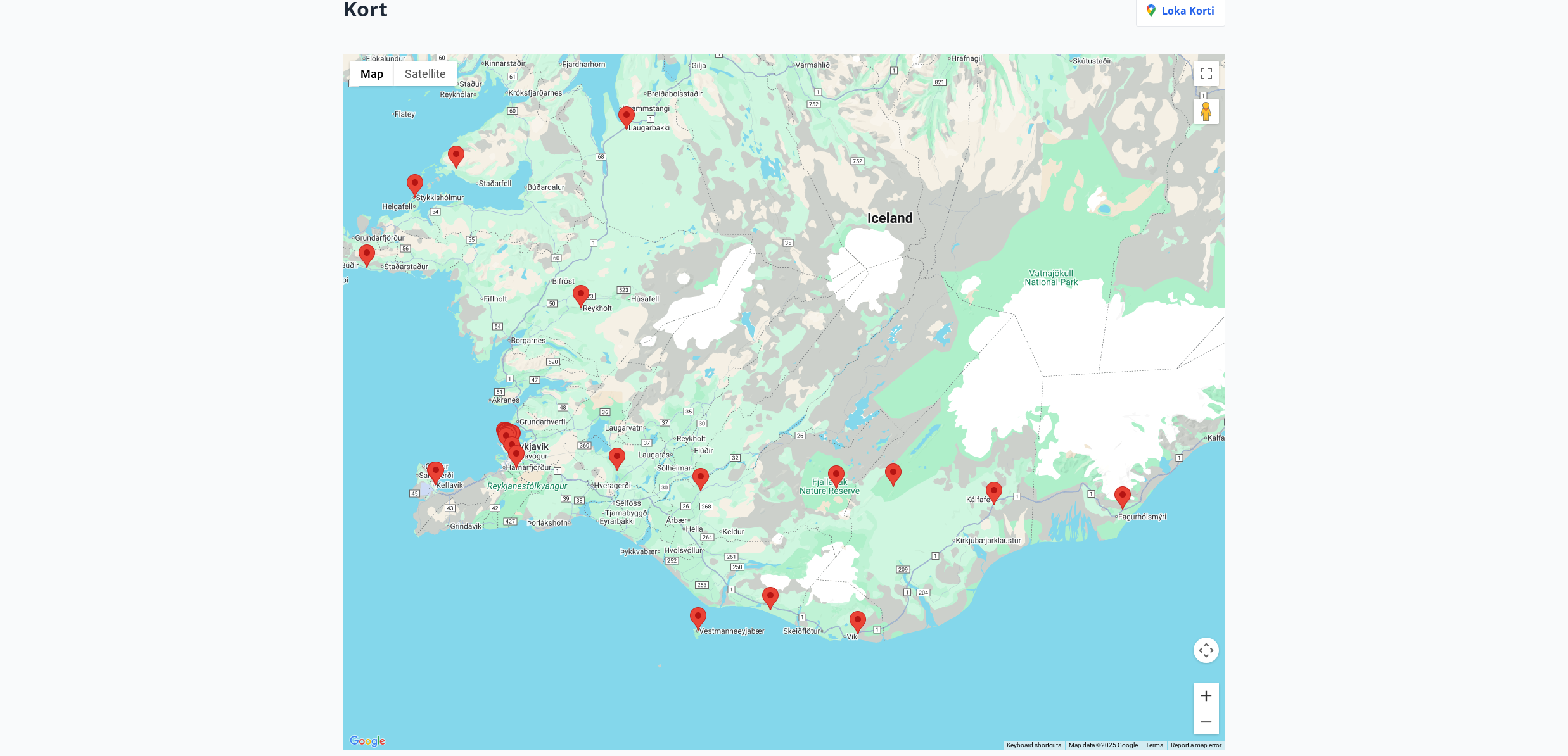
click at [1211, 699] on button "Zoom in" at bounding box center [1206, 695] width 25 height 25
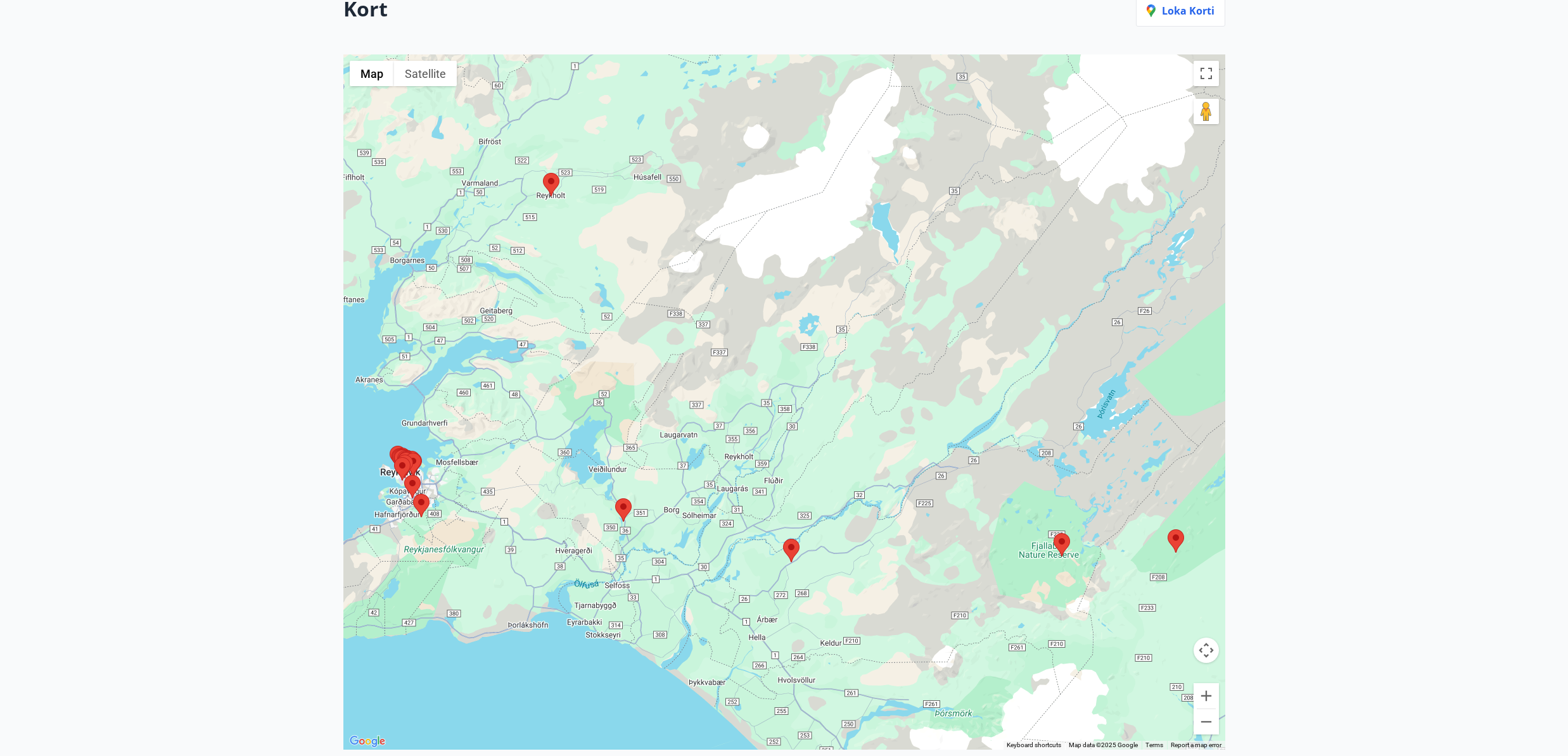
drag, startPoint x: 621, startPoint y: 498, endPoint x: 765, endPoint y: 483, distance: 144.8
click at [799, 480] on div at bounding box center [784, 402] width 882 height 695
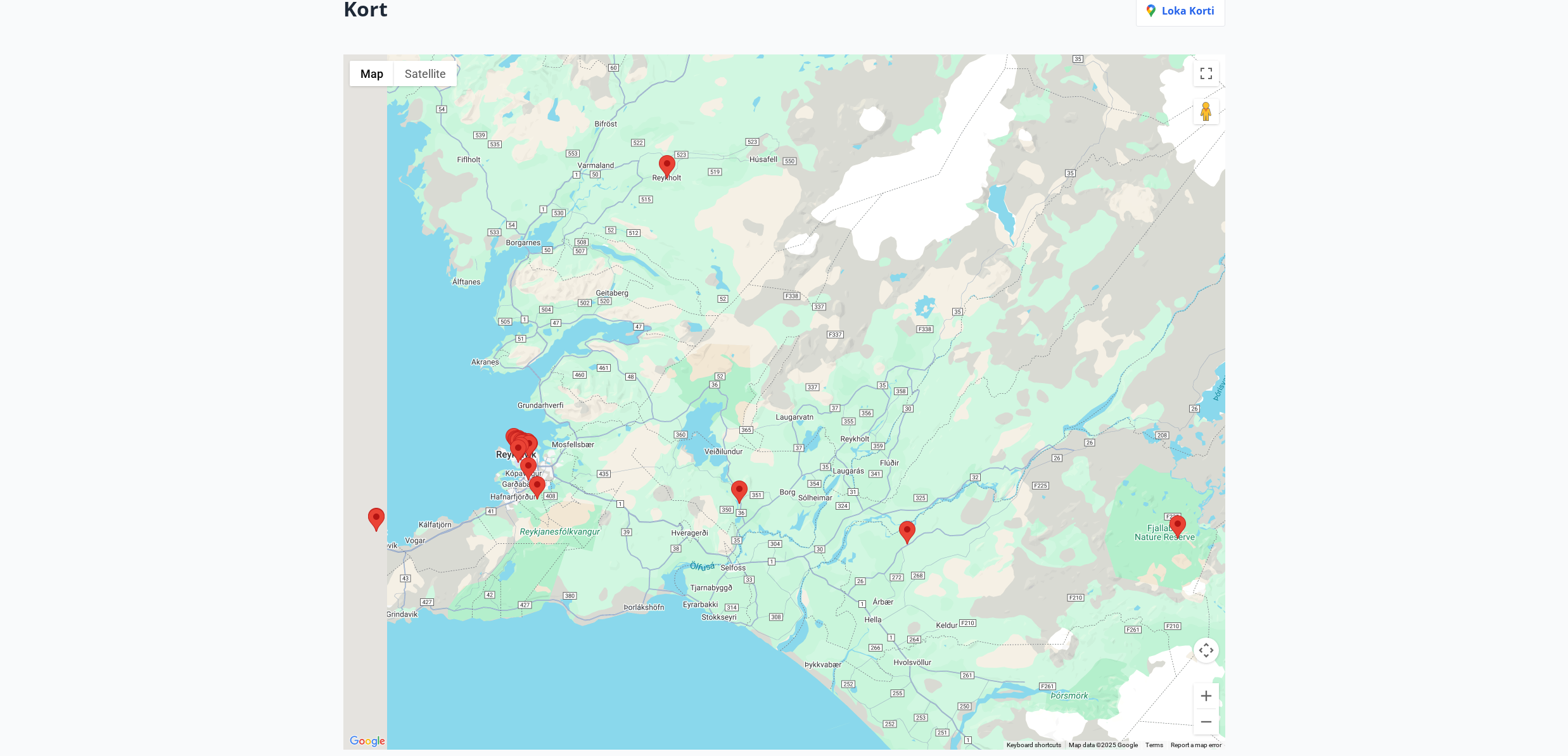
drag, startPoint x: 612, startPoint y: 513, endPoint x: 723, endPoint y: 495, distance: 112.4
click at [723, 495] on div at bounding box center [784, 402] width 882 height 695
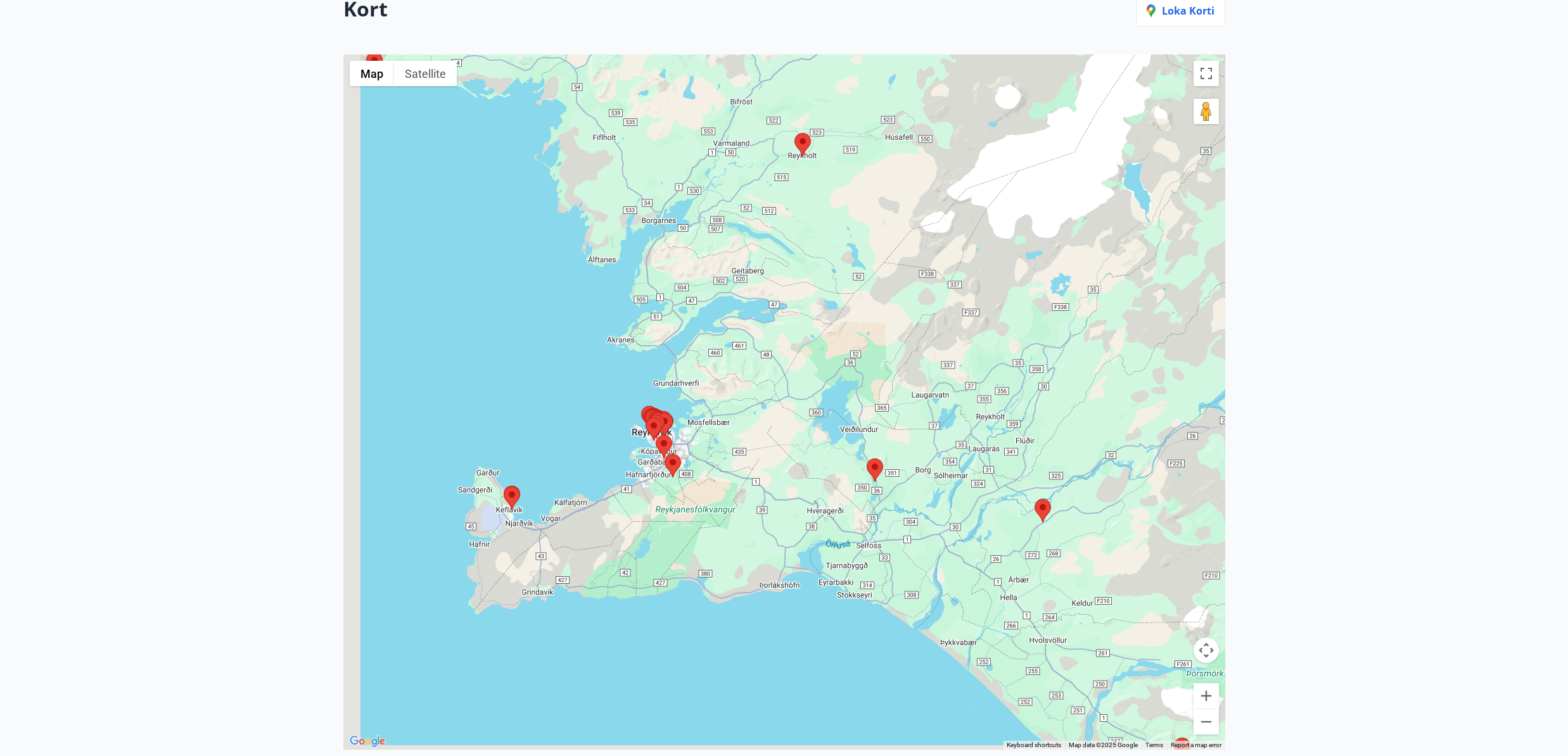
drag, startPoint x: 504, startPoint y: 551, endPoint x: 630, endPoint y: 527, distance: 128.3
click at [630, 527] on div at bounding box center [784, 402] width 882 height 695
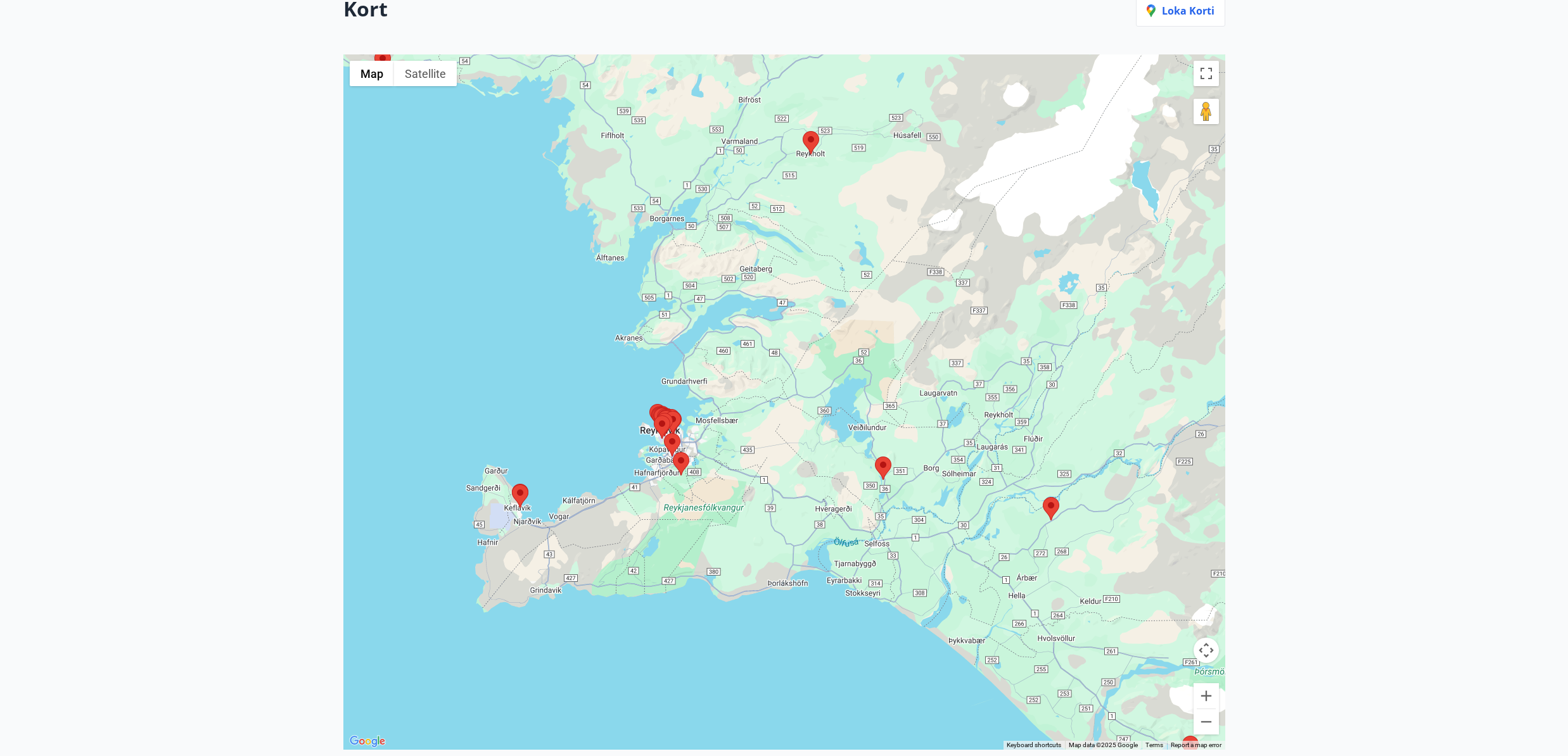
click at [673, 452] on area at bounding box center [673, 452] width 0 height 0
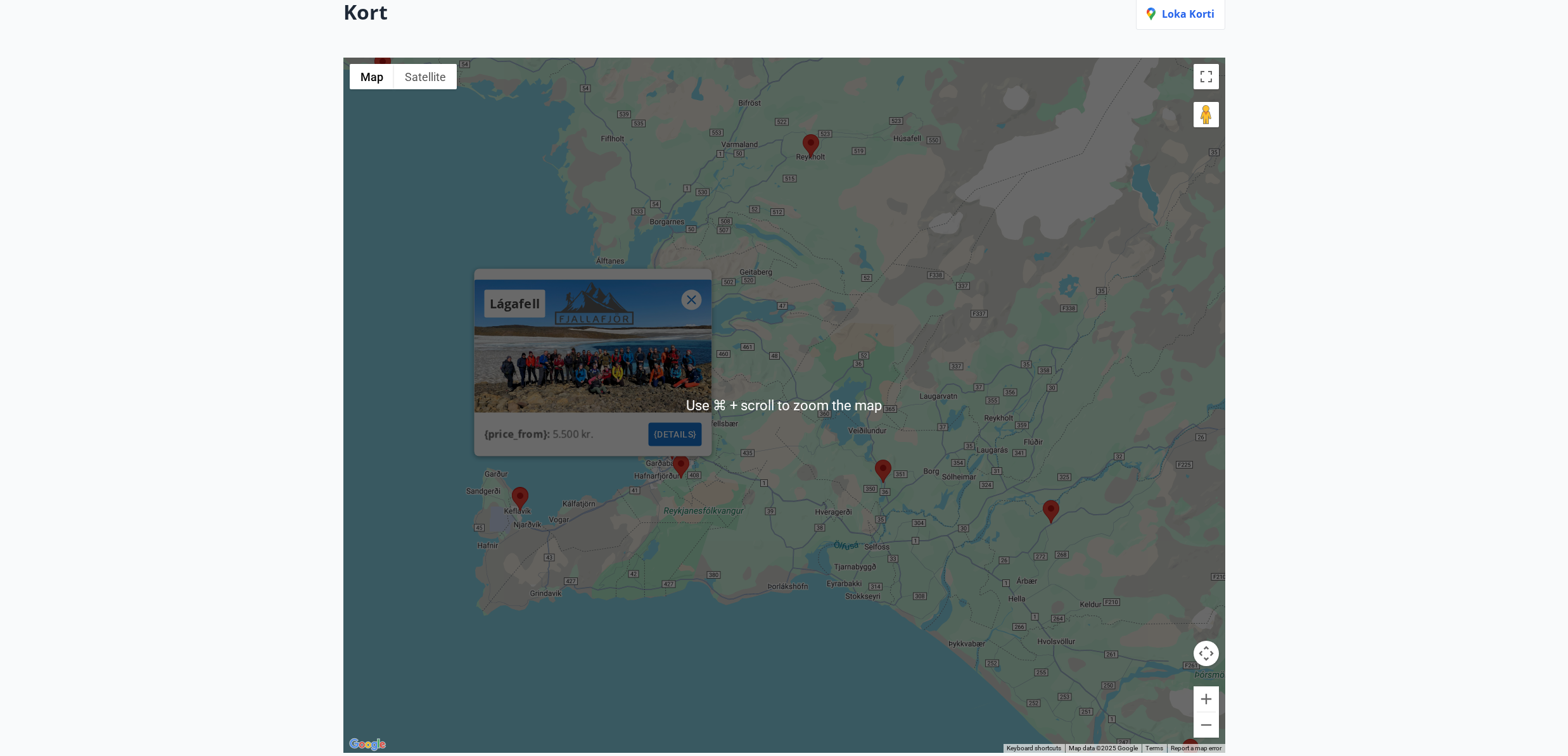
click at [693, 301] on icon at bounding box center [691, 300] width 15 height 15
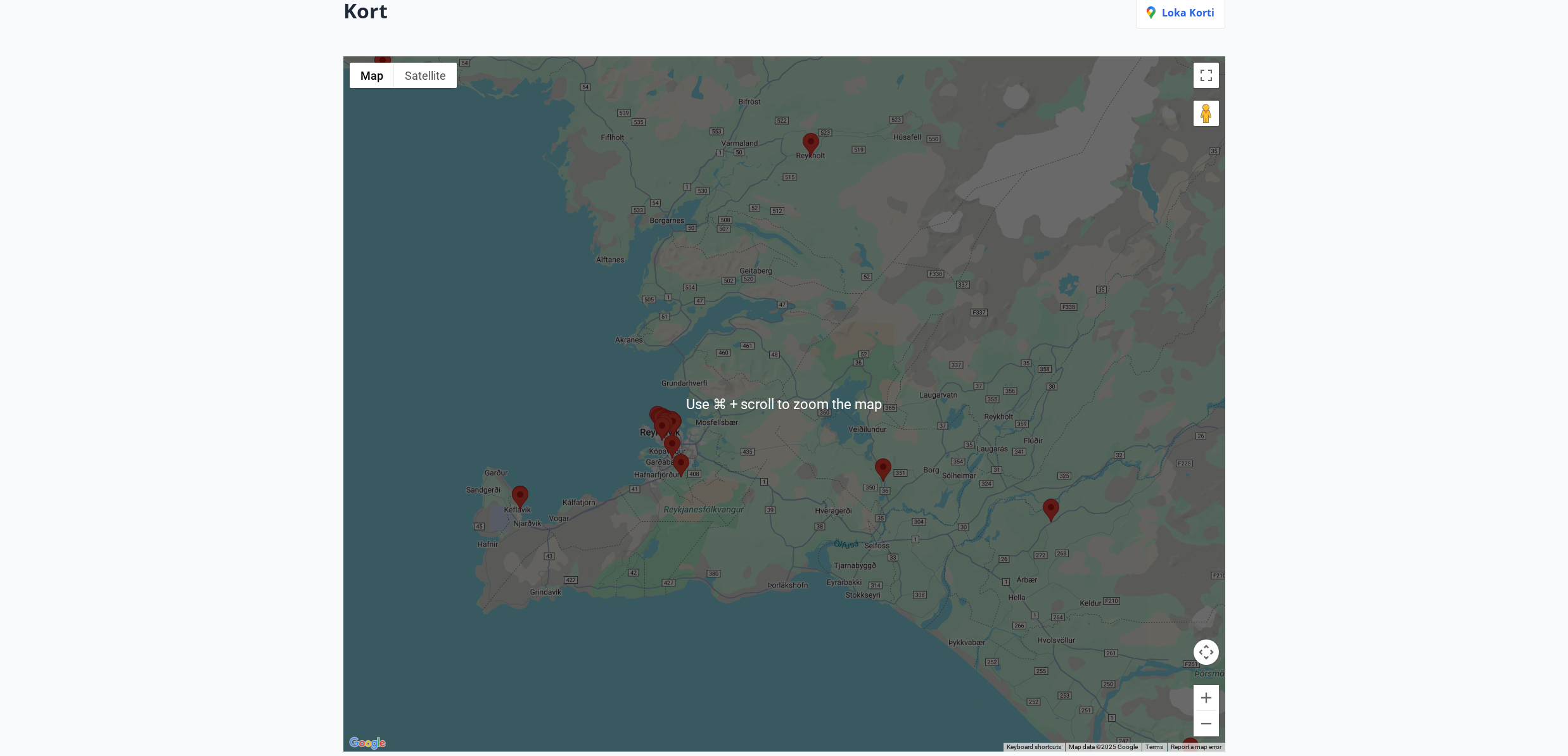
click at [512, 486] on area at bounding box center [512, 486] width 0 height 0
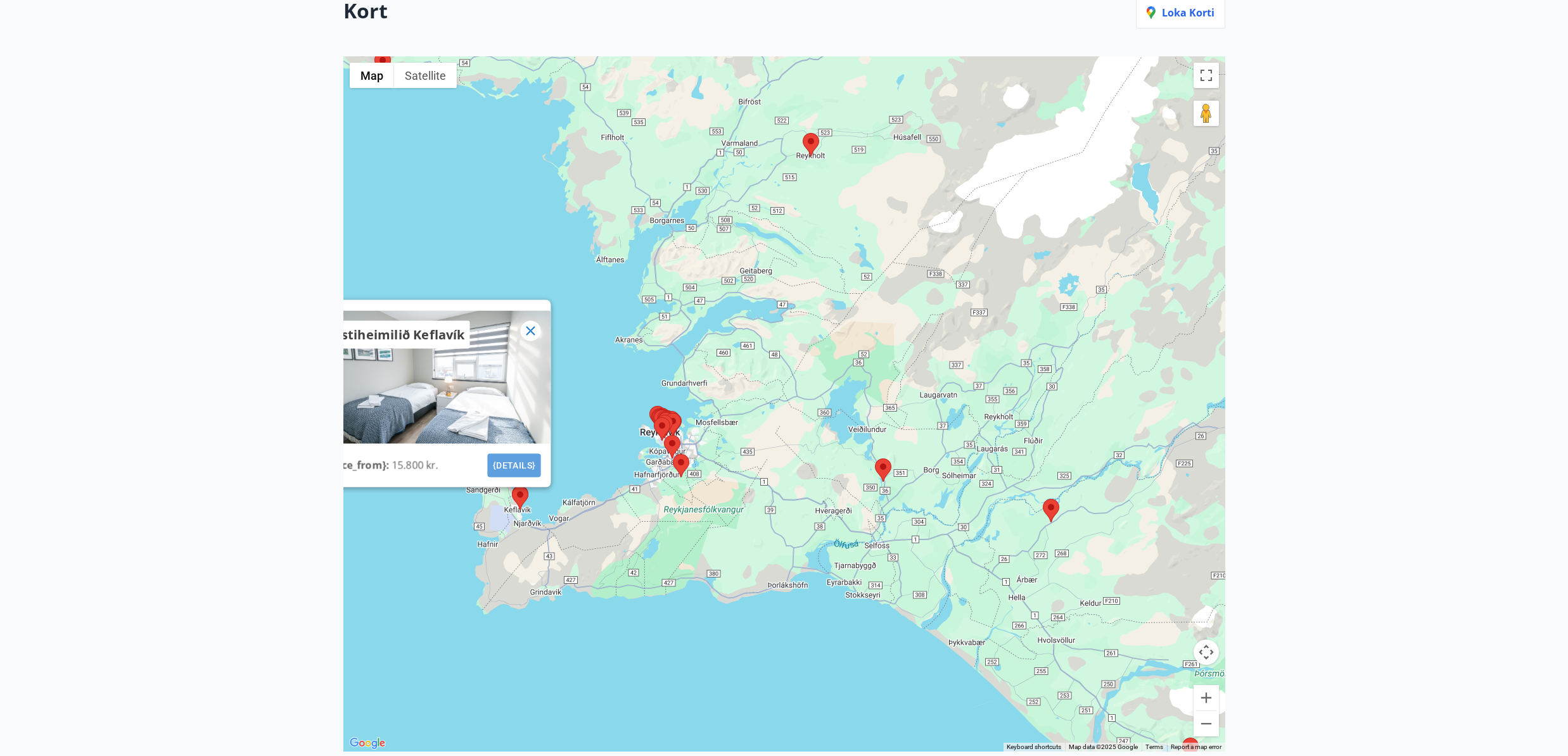
click at [513, 458] on button "{details}" at bounding box center [514, 465] width 53 height 24
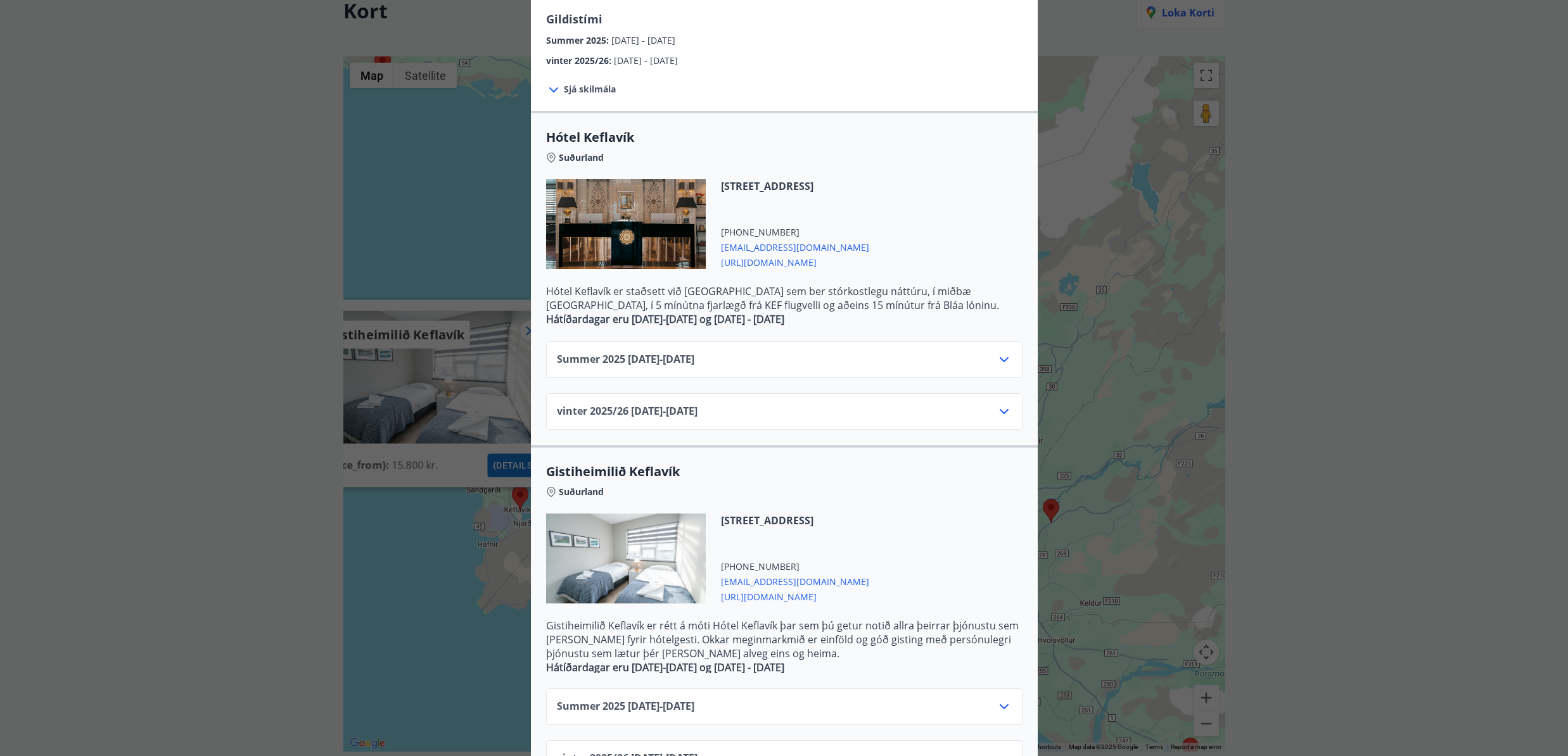
scroll to position [193, 0]
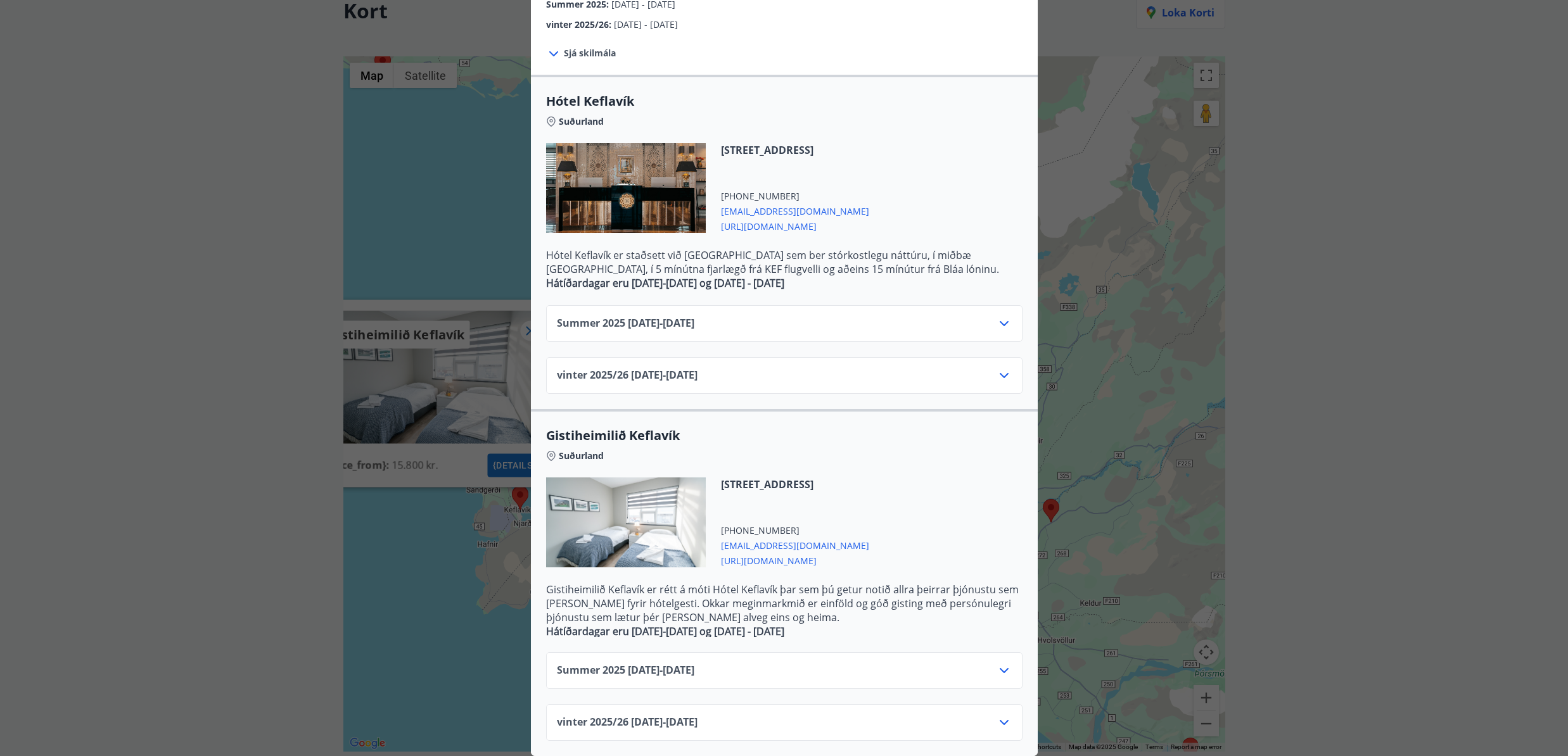
click at [825, 667] on div "Summer [PHONE_NUMBER][DATE] - [DATE]" at bounding box center [784, 675] width 455 height 25
click at [1004, 672] on icon at bounding box center [1004, 670] width 15 height 15
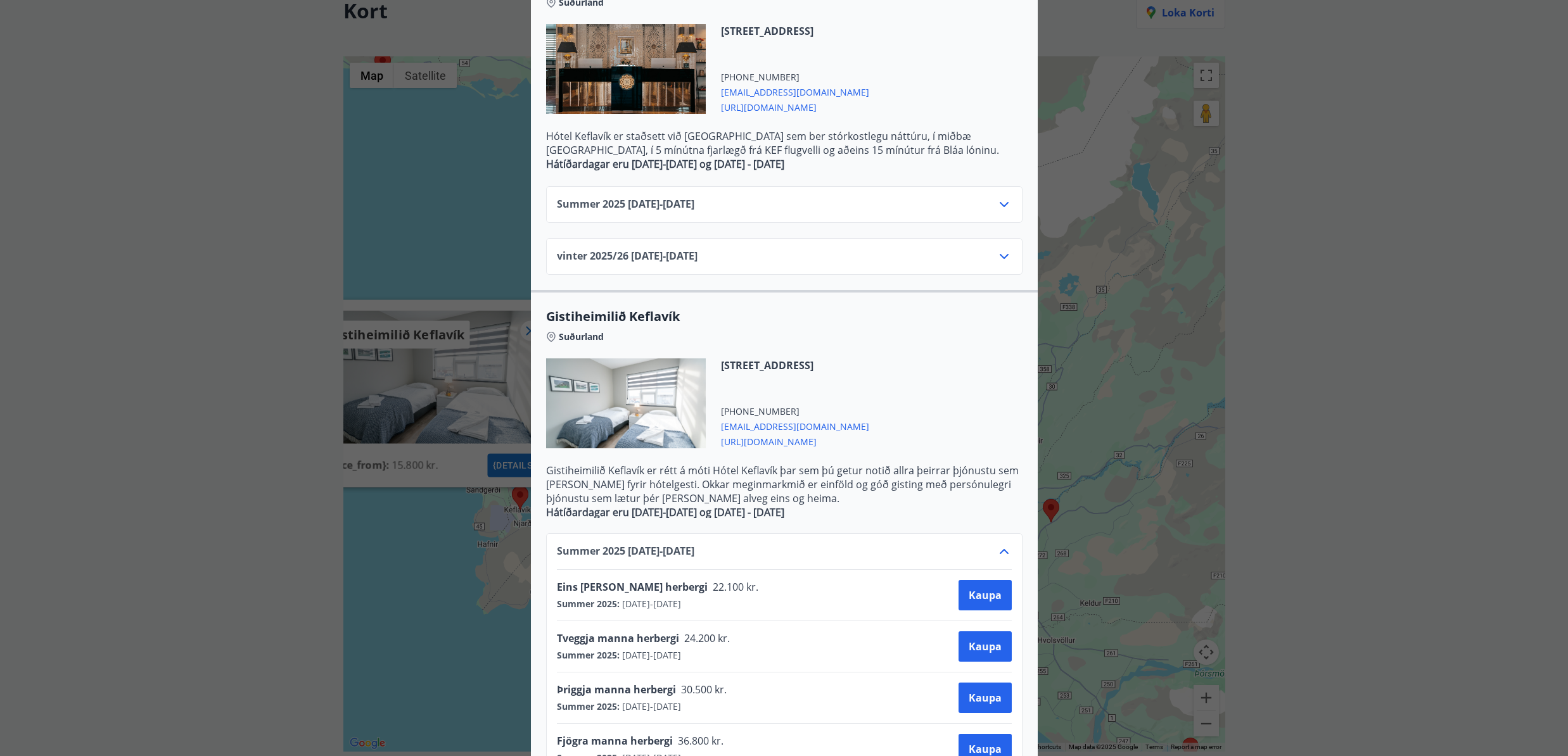
scroll to position [309, 0]
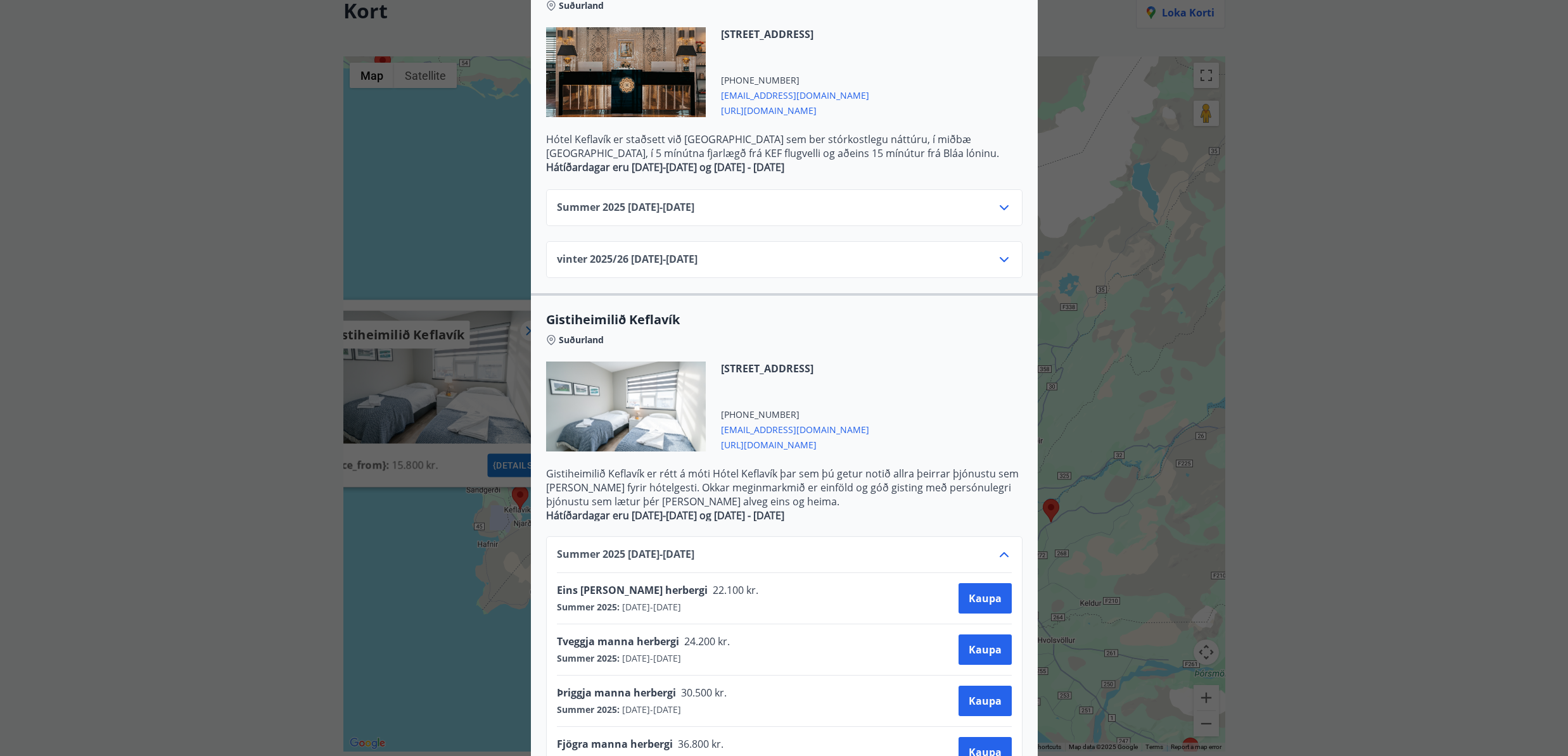
click at [999, 554] on icon at bounding box center [1004, 554] width 15 height 15
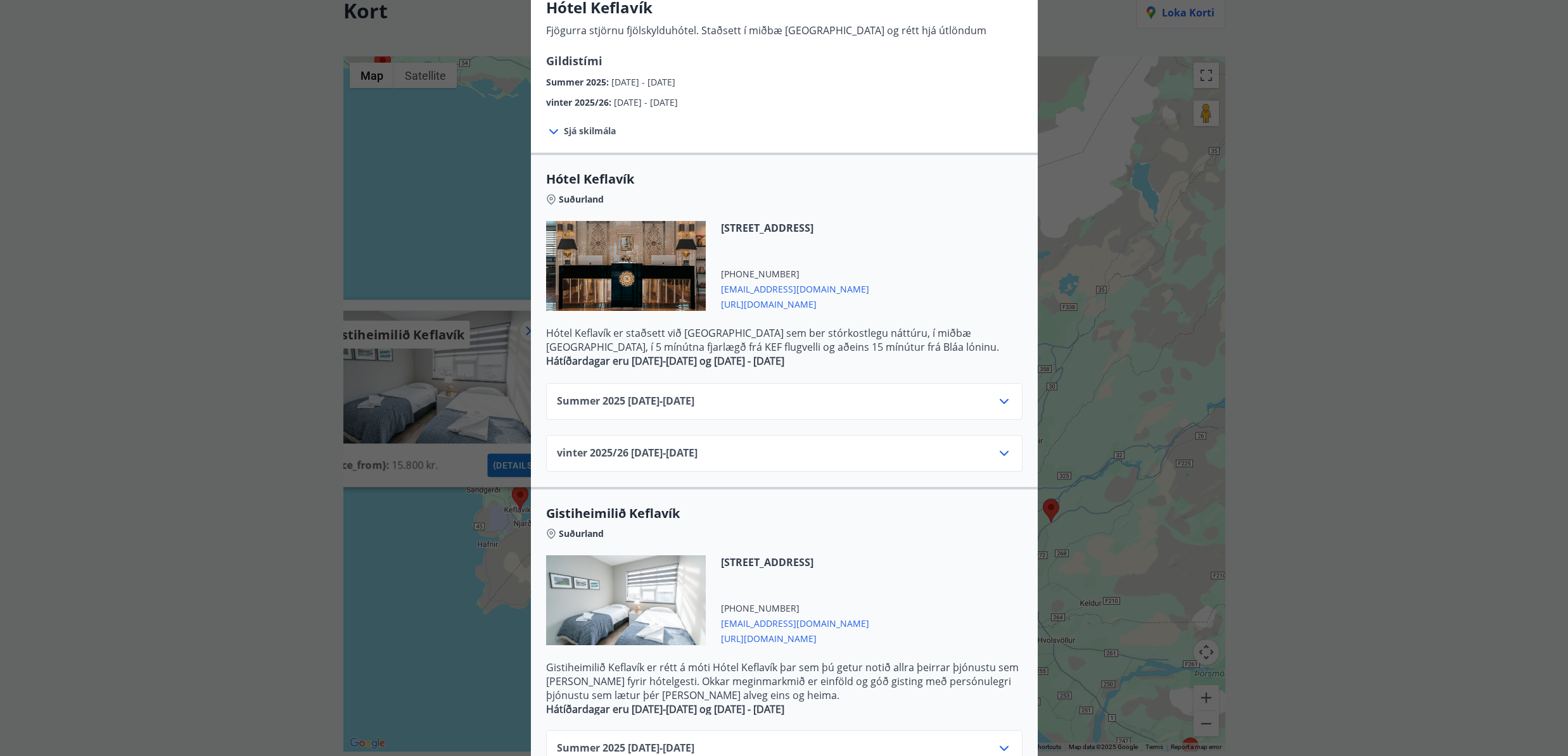
scroll to position [110, 0]
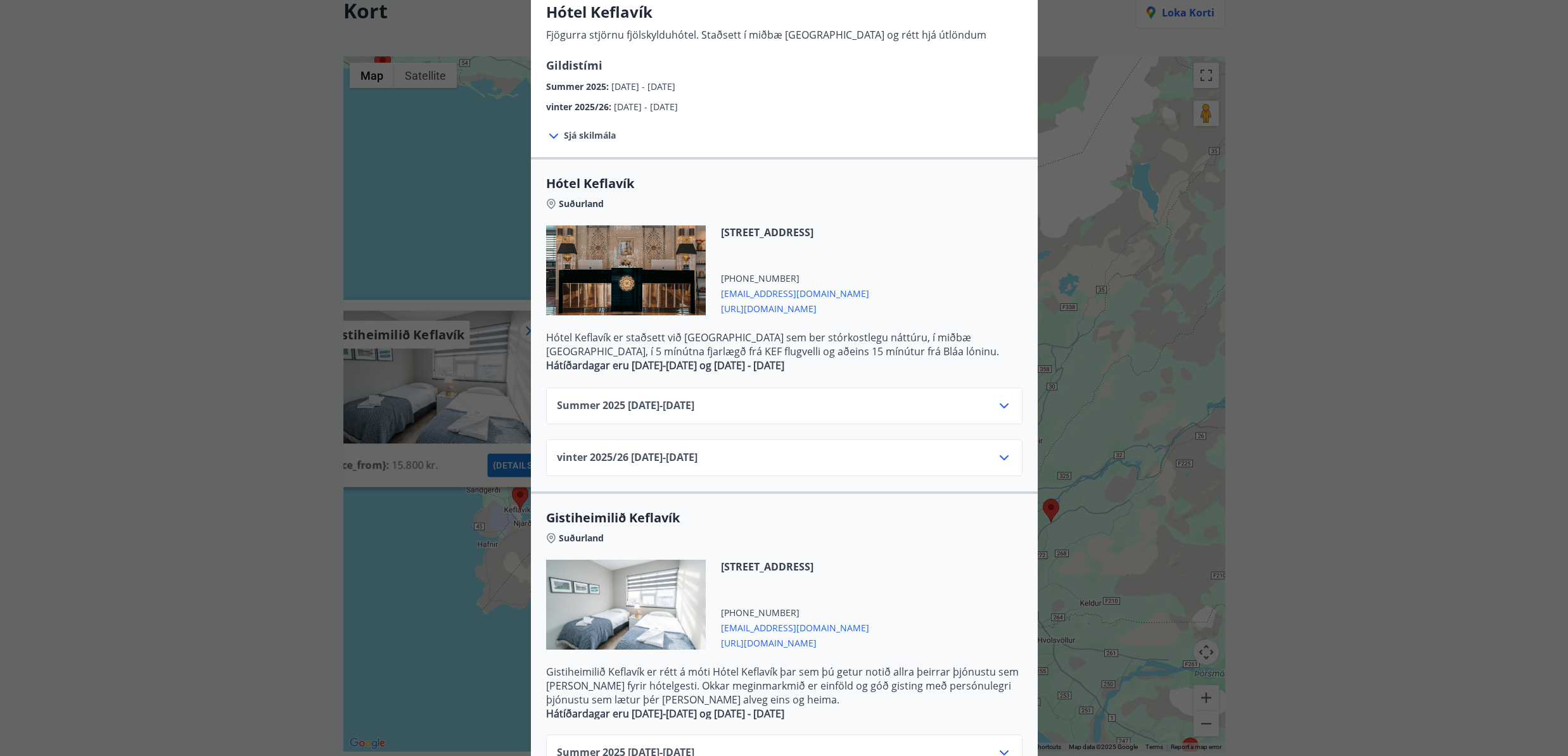
click at [1005, 407] on icon at bounding box center [1004, 405] width 9 height 5
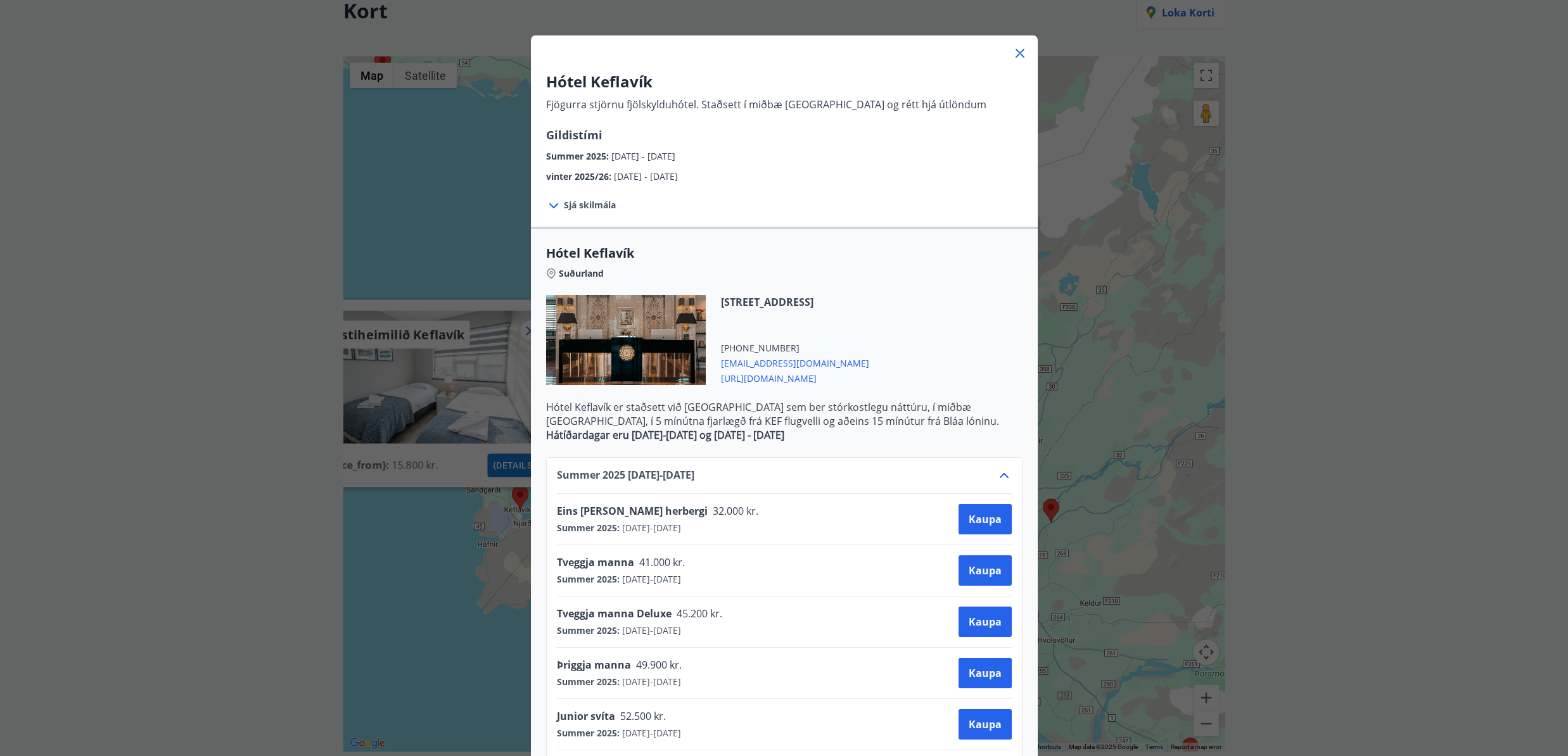
scroll to position [0, 0]
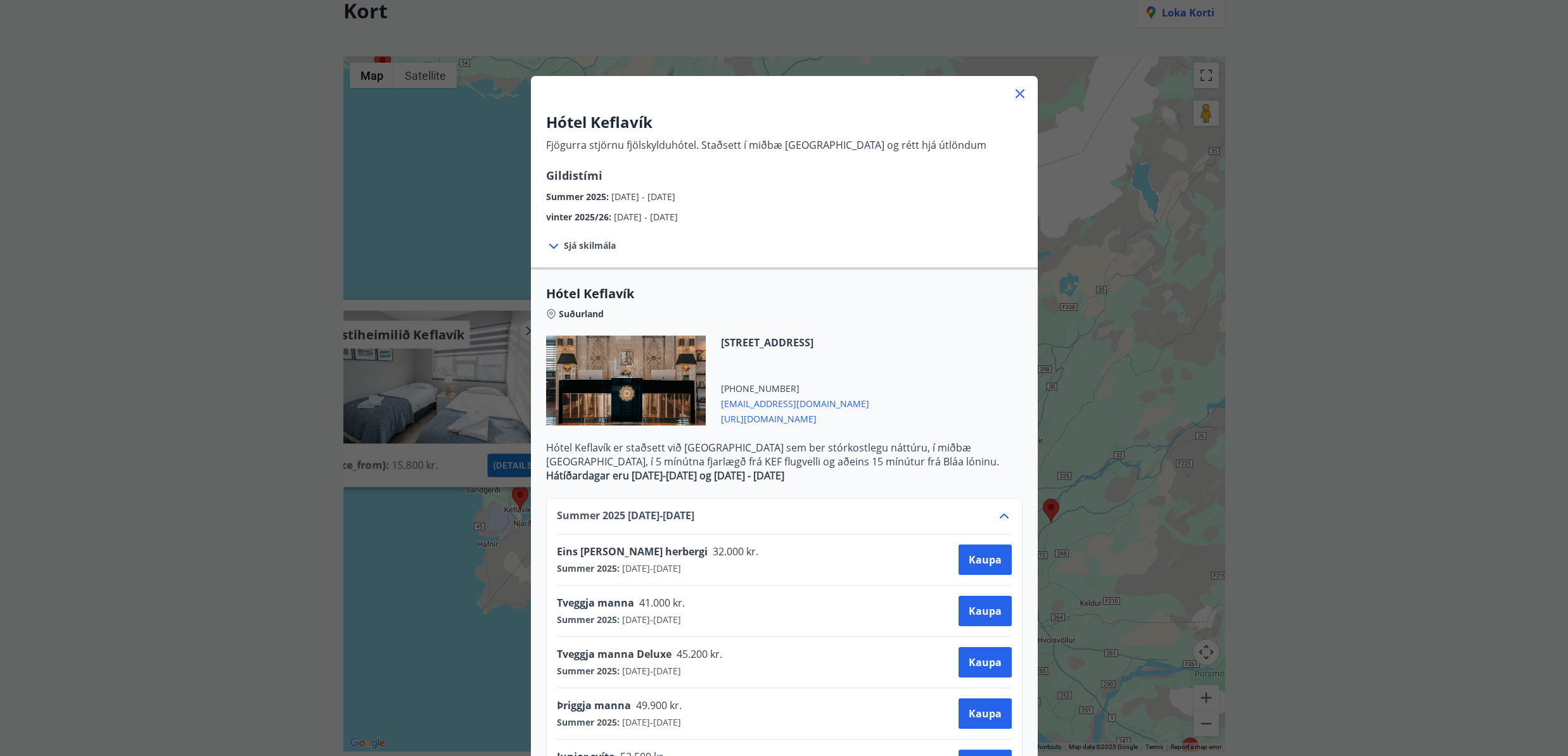
click at [726, 422] on span "[URL][DOMAIN_NAME]" at bounding box center [795, 417] width 148 height 15
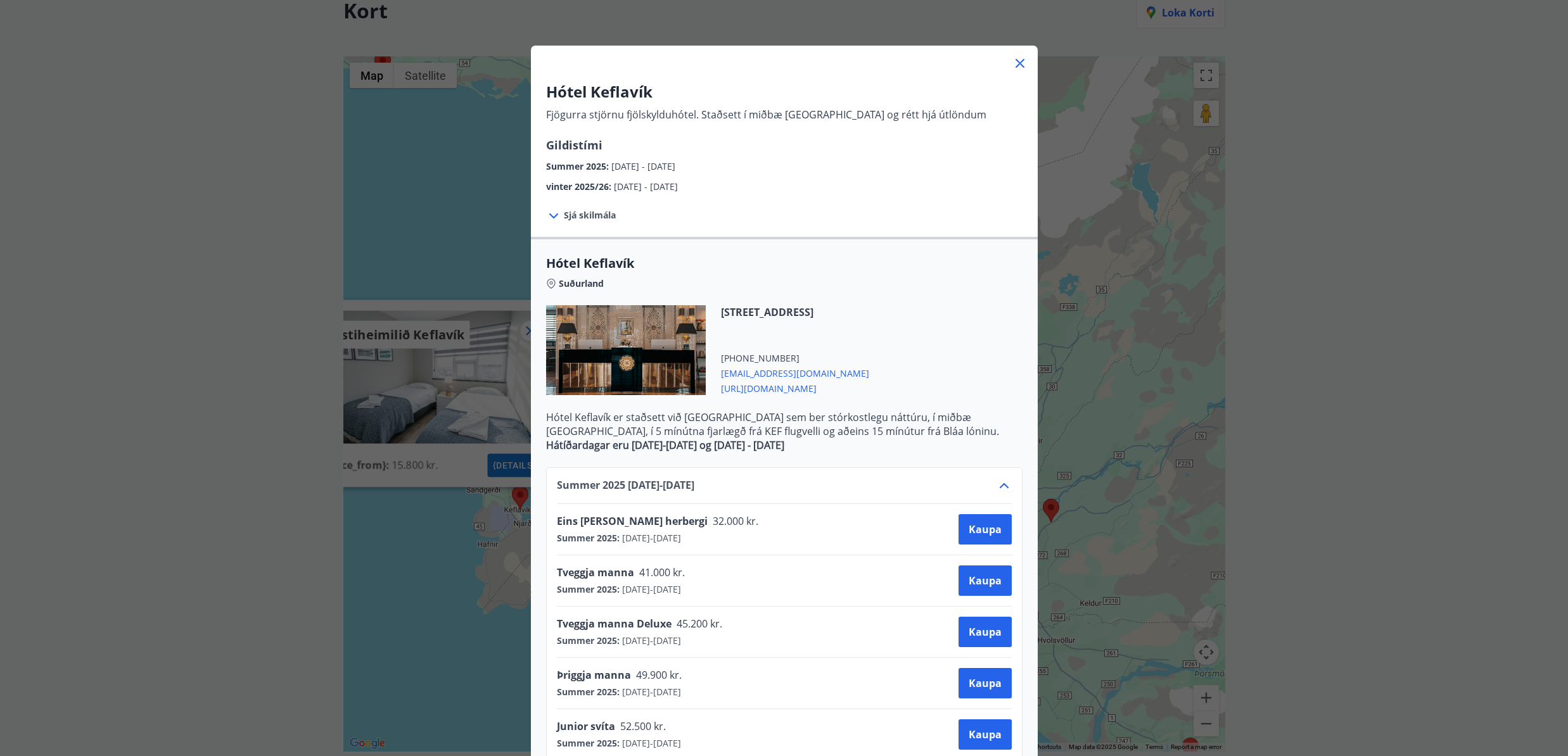
scroll to position [15, 0]
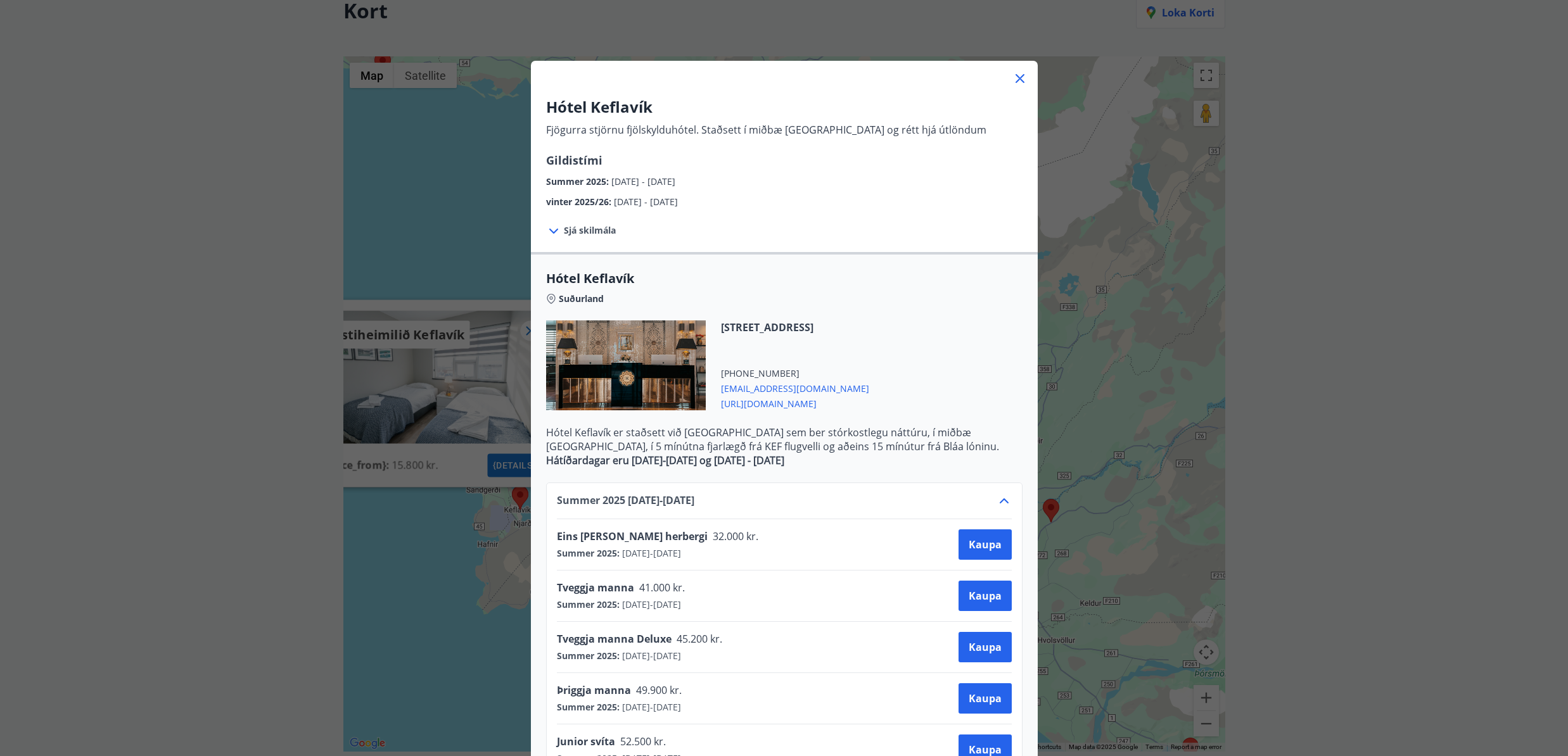
click at [1022, 82] on icon at bounding box center [1019, 78] width 15 height 15
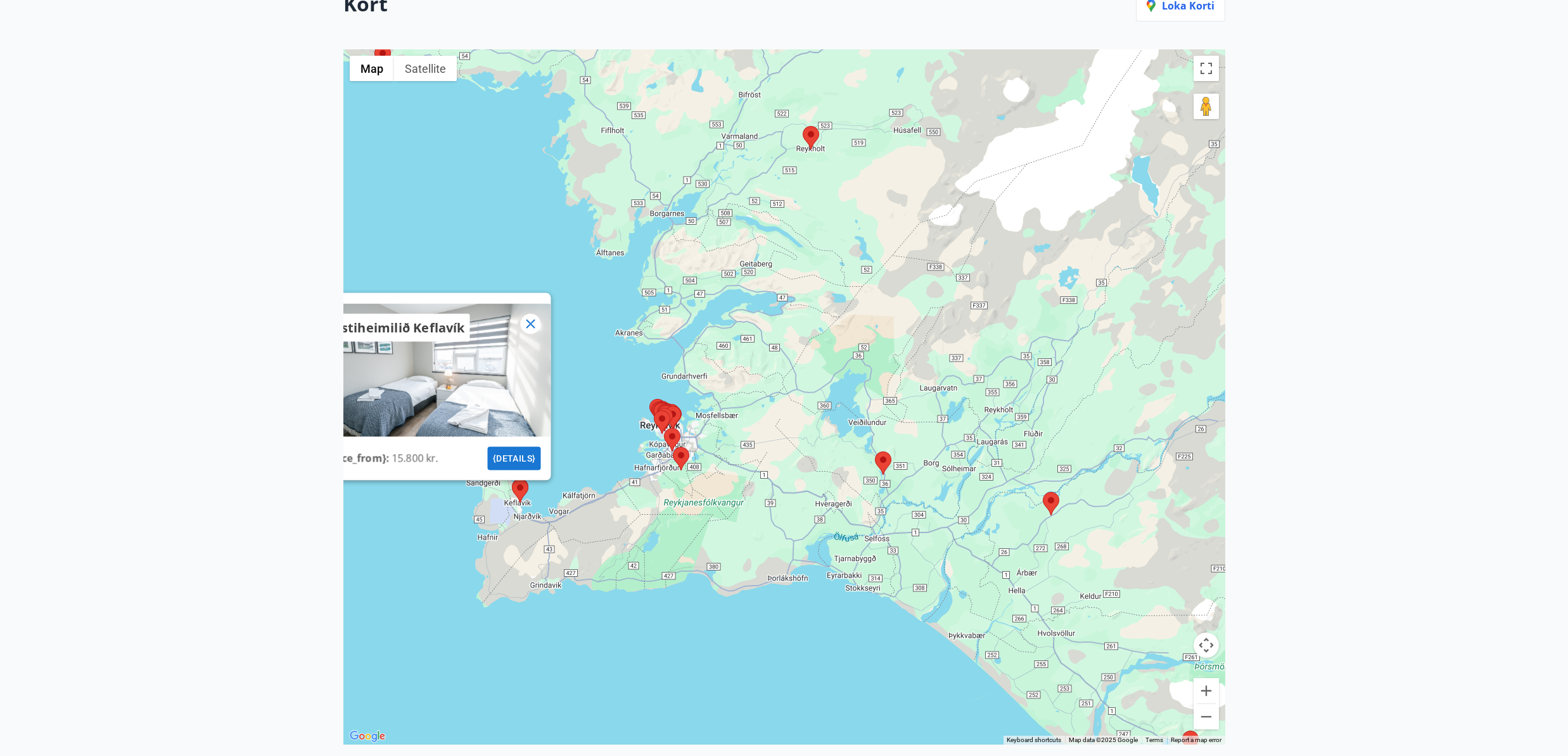
scroll to position [189, 0]
click at [524, 324] on icon at bounding box center [530, 322] width 15 height 15
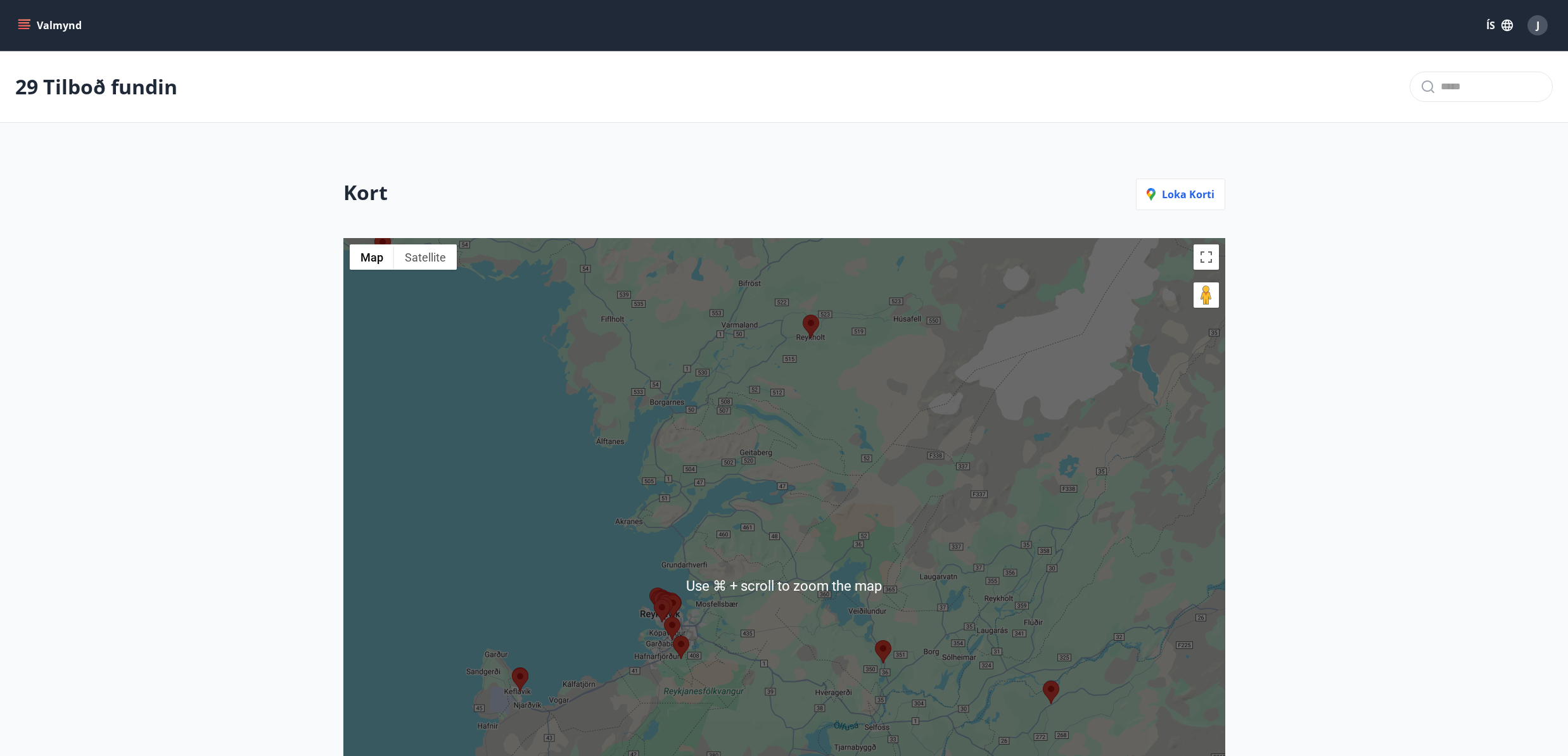
scroll to position [198, 0]
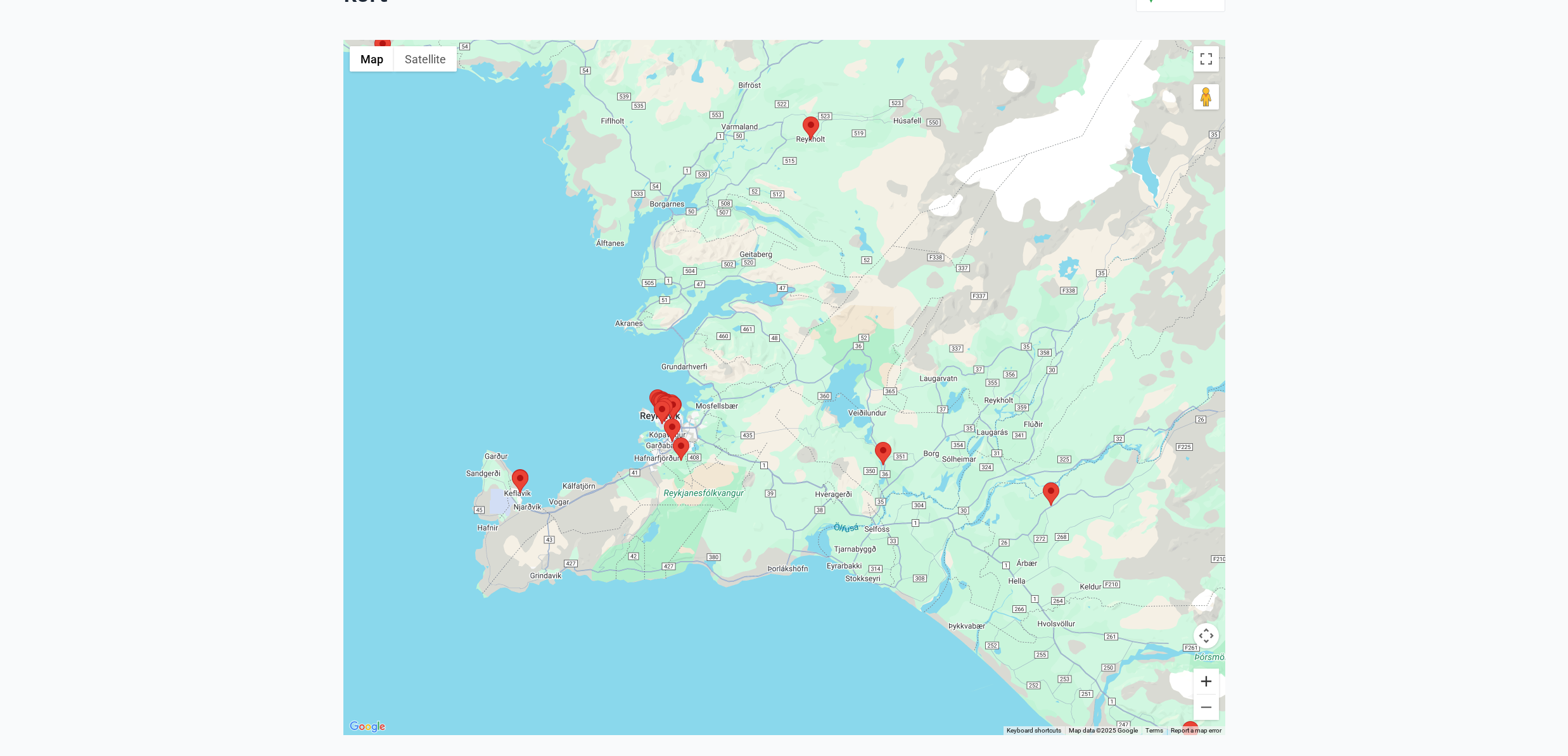
click at [1213, 686] on button "Zoom in" at bounding box center [1206, 681] width 25 height 25
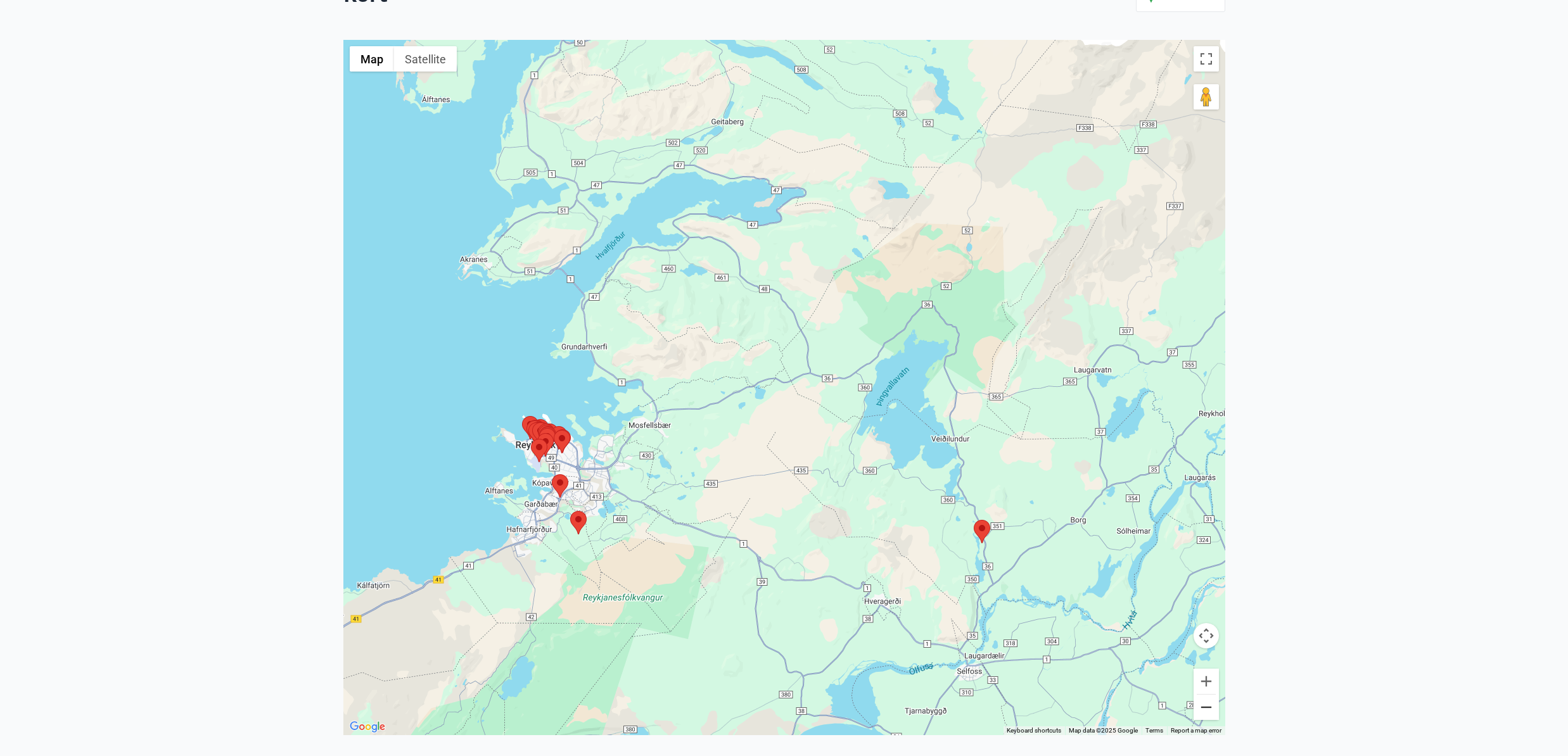
click at [1212, 708] on button "Zoom out" at bounding box center [1206, 707] width 25 height 25
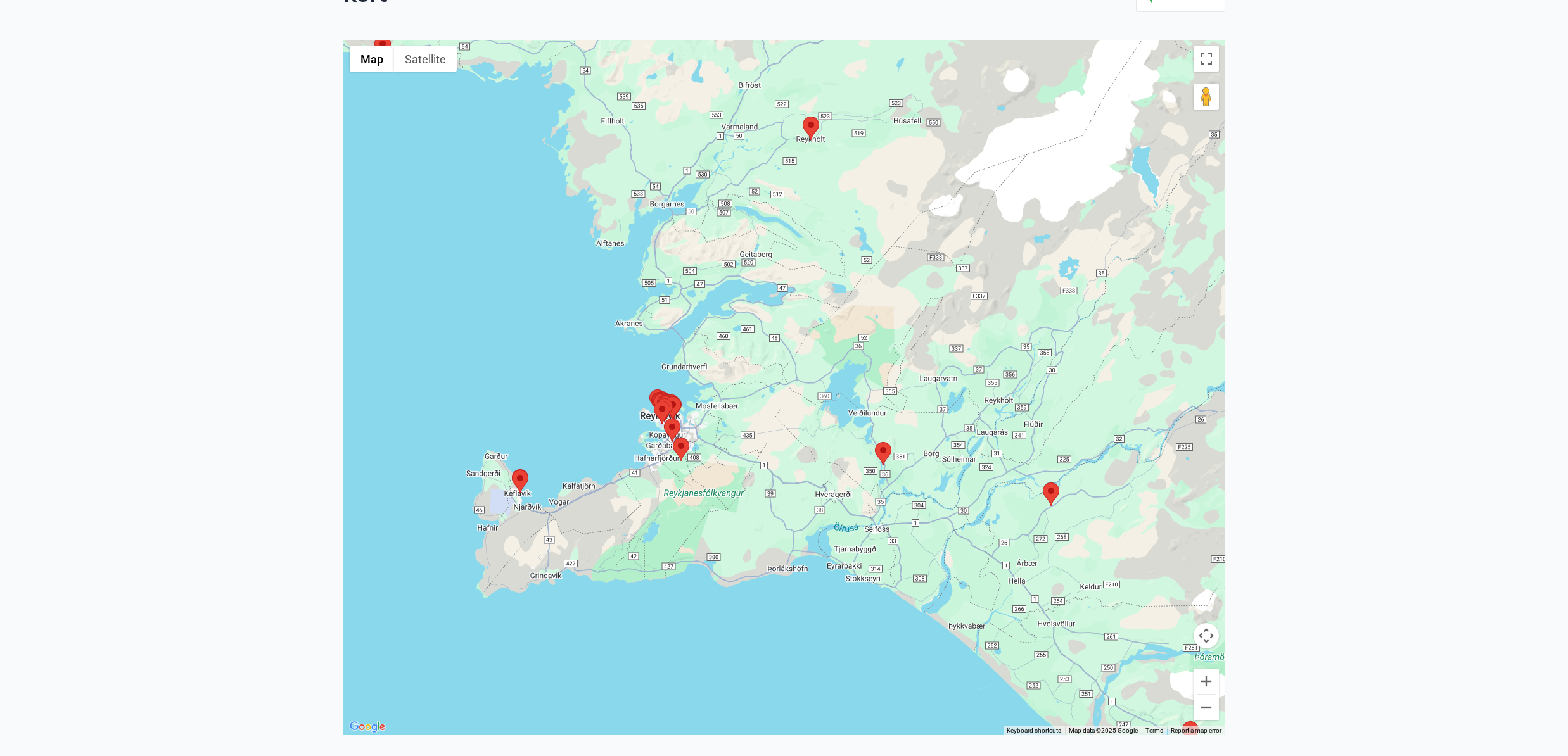
click at [512, 470] on area at bounding box center [512, 470] width 0 height 0
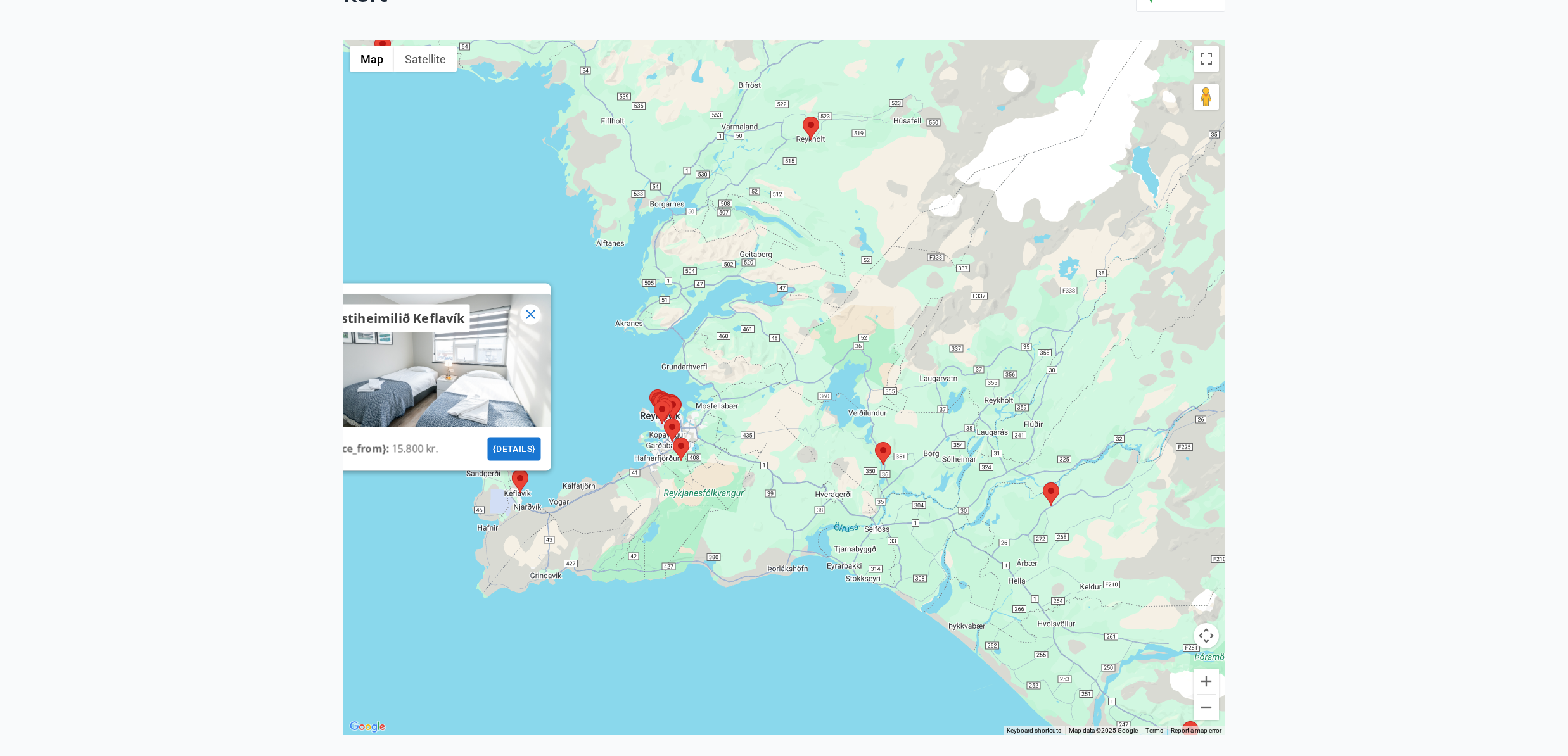
click at [1280, 420] on main "29 Tilboð fundin Kort Loka korti ← Move left → Move right ↑ Move up ↓ Move down…" at bounding box center [784, 279] width 1568 height 853
